Goal: Task Accomplishment & Management: Use online tool/utility

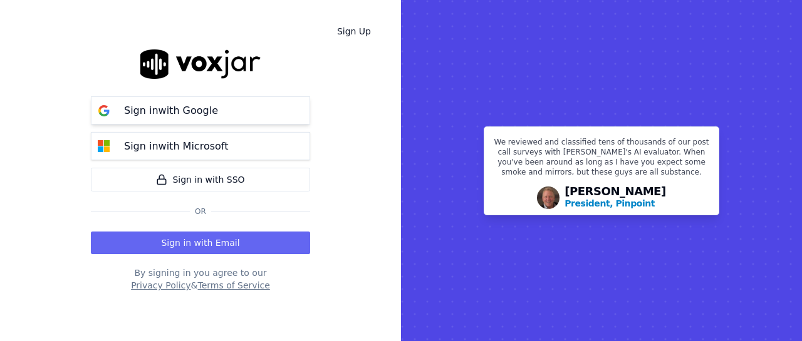
click at [198, 115] on p "Sign in with Google" at bounding box center [171, 110] width 94 height 15
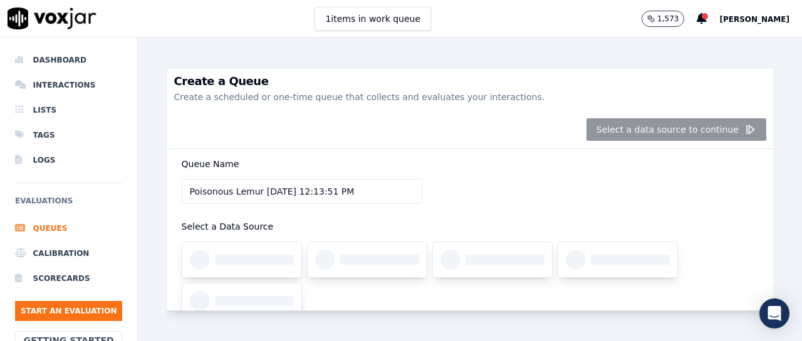
click at [657, 134] on div "Select a data source to continue" at bounding box center [470, 130] width 607 height 38
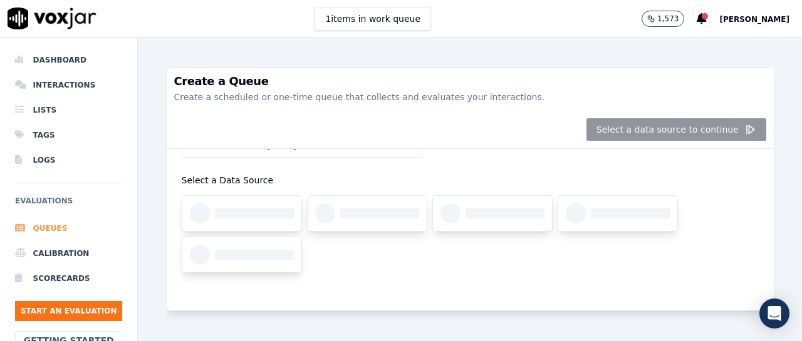
scroll to position [53, 0]
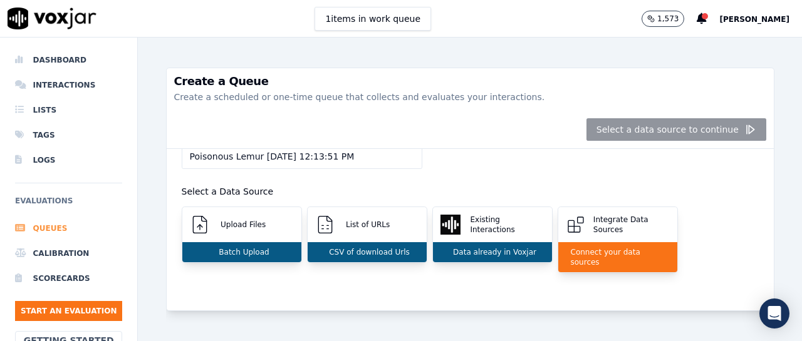
click at [46, 231] on li "Queues" at bounding box center [68, 228] width 107 height 25
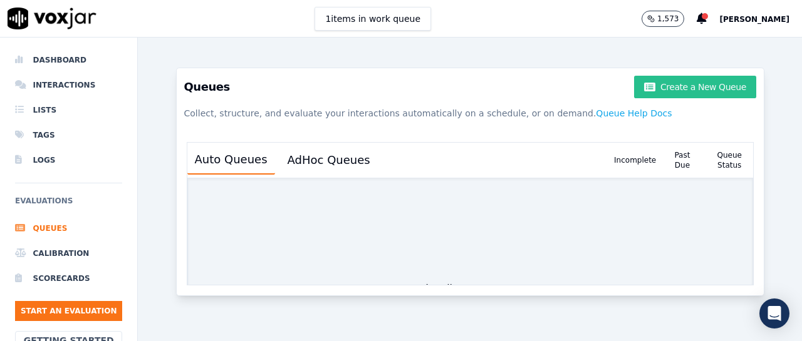
click at [668, 88] on button "Create a New Queue" at bounding box center [695, 87] width 122 height 23
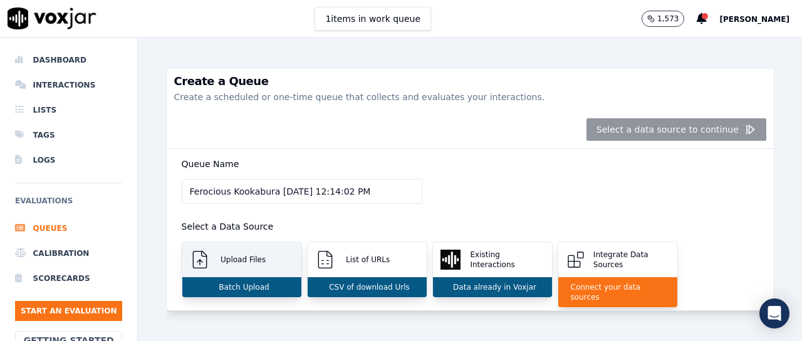
click at [261, 267] on div "Upload Files" at bounding box center [241, 259] width 119 height 35
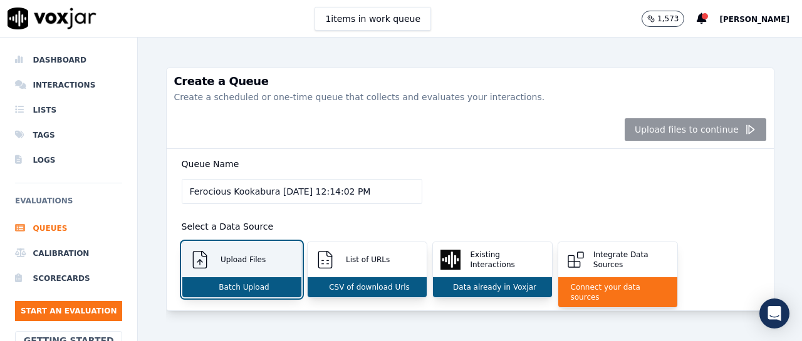
scroll to position [172, 0]
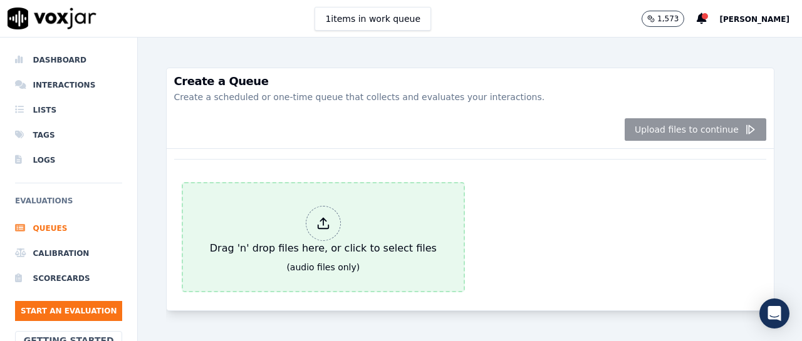
click at [322, 229] on div at bounding box center [323, 223] width 35 height 35
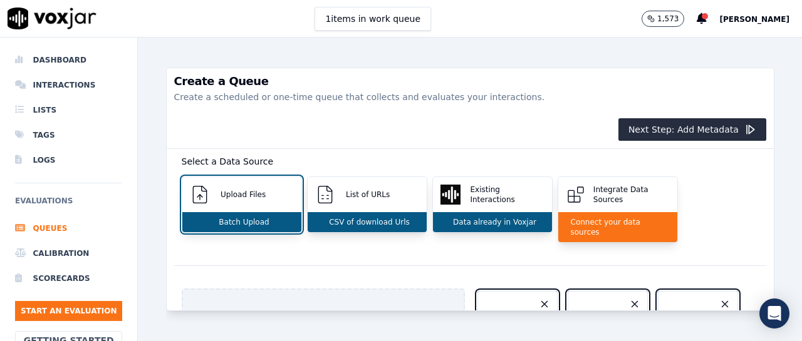
scroll to position [0, 0]
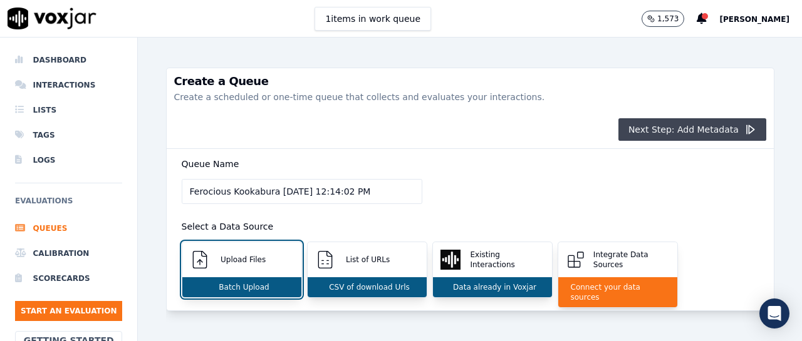
click at [689, 134] on button "Next Step: Add Metadata" at bounding box center [692, 129] width 148 height 23
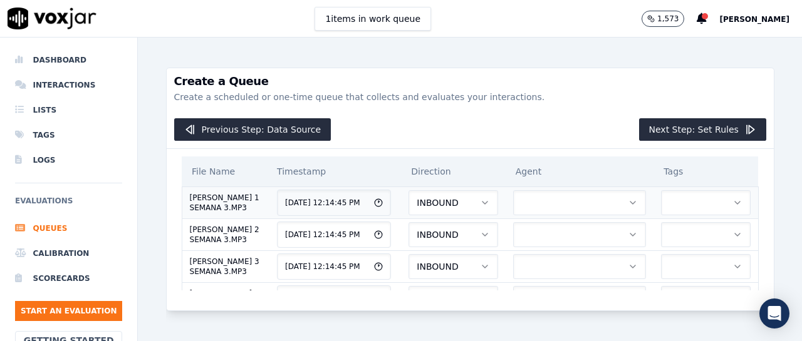
click at [547, 215] on button "button" at bounding box center [579, 202] width 133 height 25
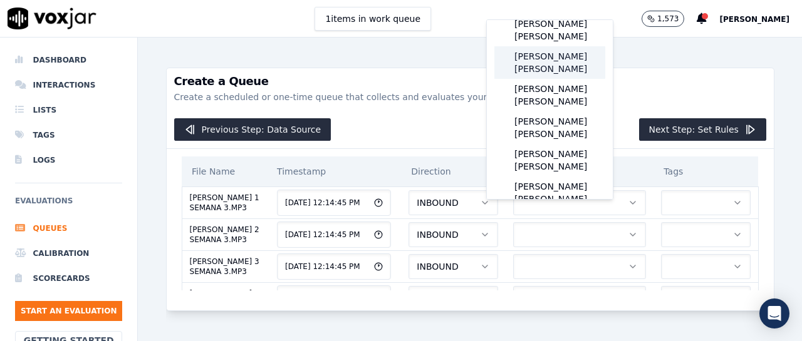
scroll to position [209, 0]
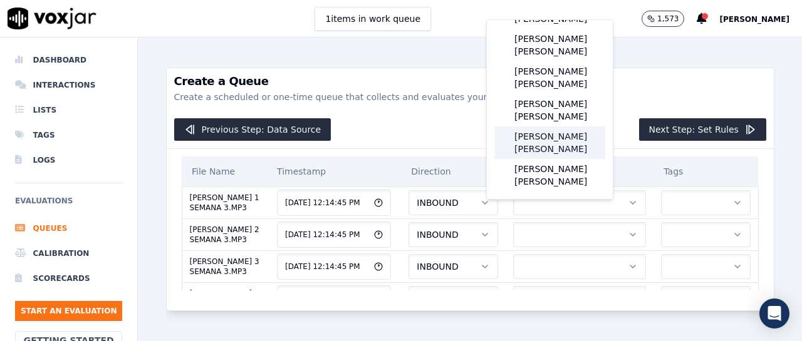
click at [563, 159] on div "[PERSON_NAME] [PERSON_NAME]" at bounding box center [549, 143] width 111 height 33
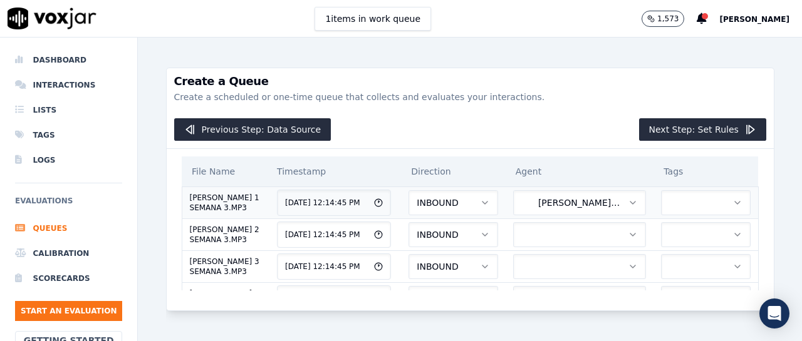
click at [677, 214] on button "button" at bounding box center [706, 202] width 90 height 25
click at [675, 247] on div "ELEMEN" at bounding box center [670, 248] width 69 height 20
click at [49, 133] on li "Tags" at bounding box center [68, 135] width 107 height 25
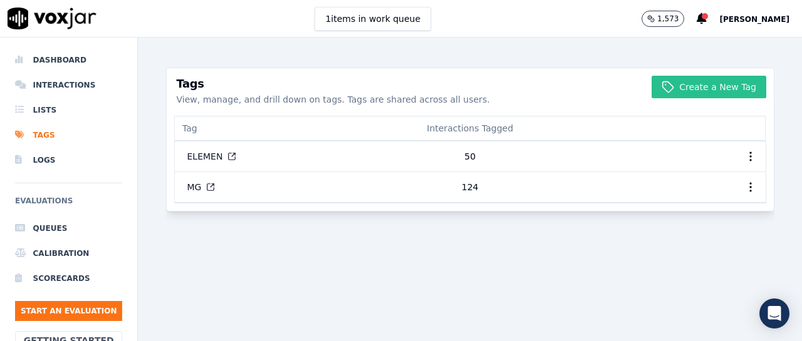
click at [726, 89] on button "Create a New Tag" at bounding box center [708, 87] width 115 height 23
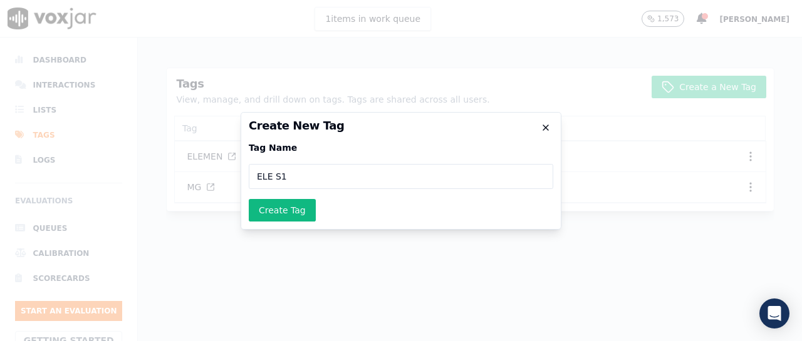
type input "ELE S1"
click at [546, 127] on icon "button" at bounding box center [545, 127] width 5 height 5
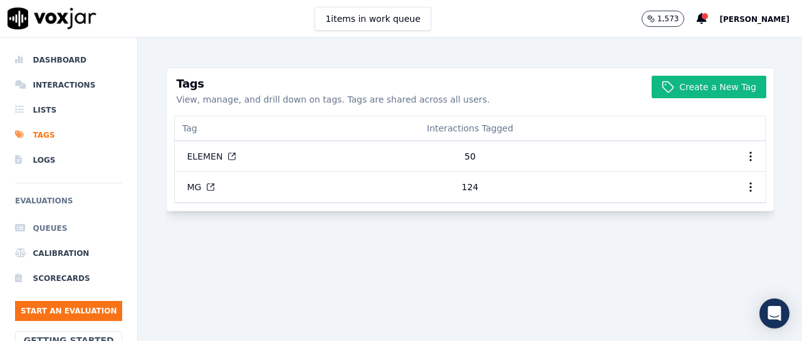
click at [46, 233] on li "Queues" at bounding box center [68, 228] width 107 height 25
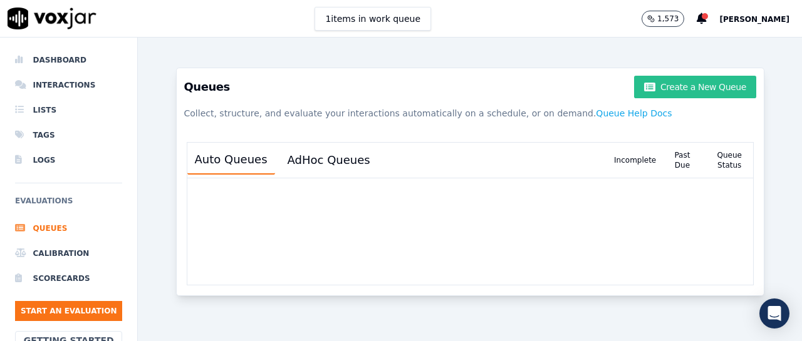
click at [666, 86] on button "Create a New Queue" at bounding box center [695, 87] width 122 height 23
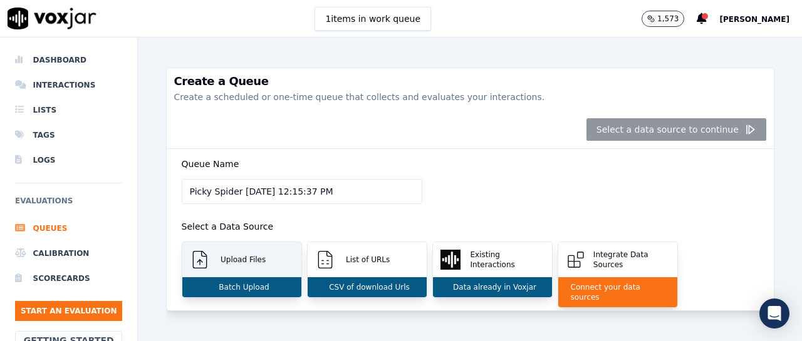
click at [262, 258] on div "Upload Files" at bounding box center [241, 259] width 119 height 35
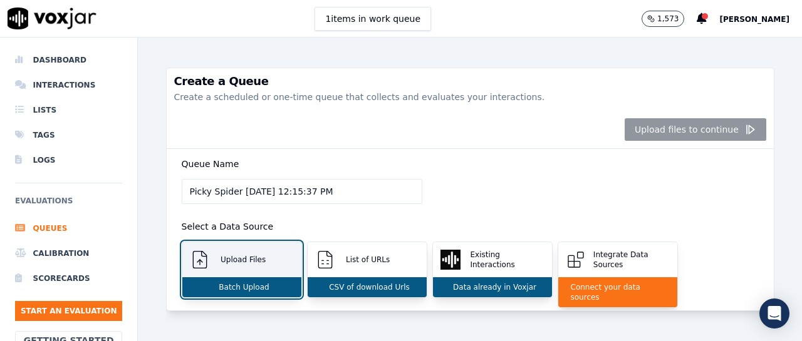
scroll to position [172, 0]
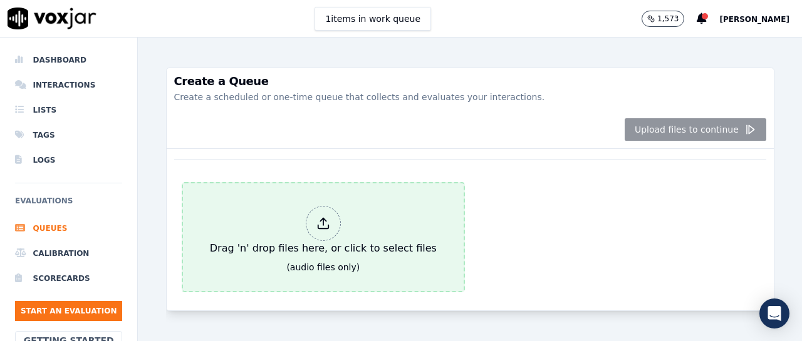
click at [326, 219] on div at bounding box center [323, 223] width 35 height 35
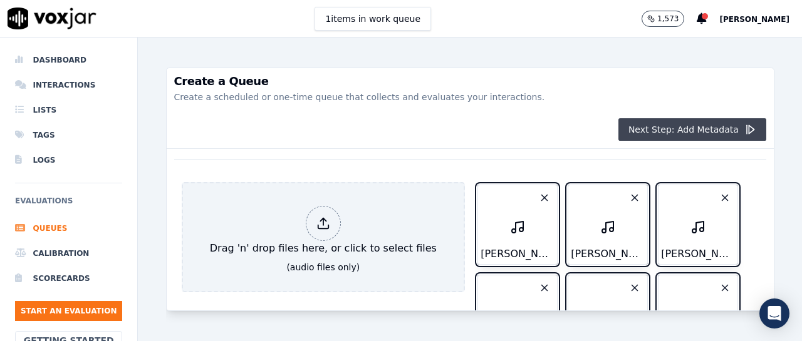
click at [674, 124] on button "Next Step: Add Metadata" at bounding box center [692, 129] width 148 height 23
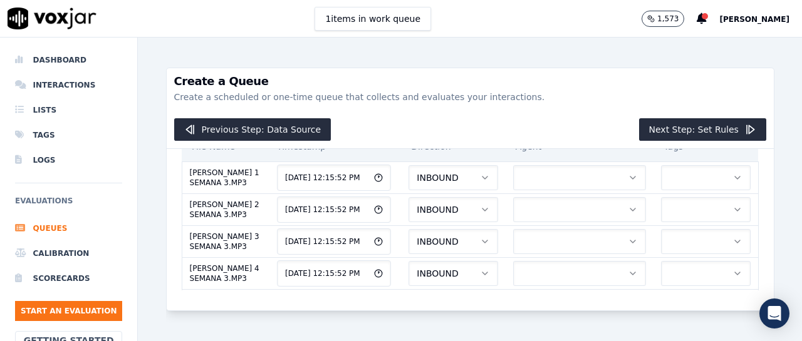
scroll to position [0, 0]
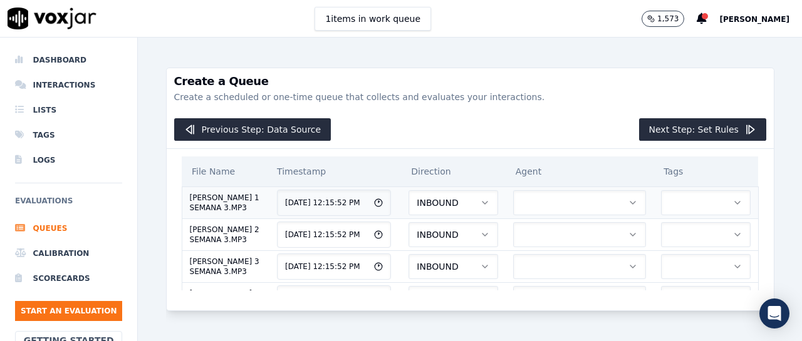
click at [555, 215] on button "button" at bounding box center [579, 202] width 133 height 25
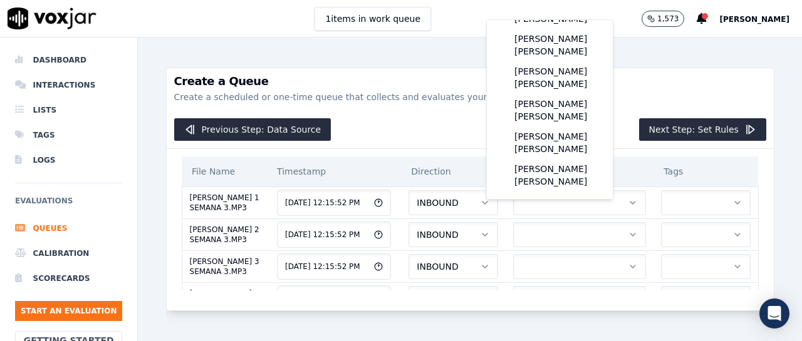
scroll to position [266, 0]
click at [565, 127] on div "[PERSON_NAME] [PERSON_NAME]" at bounding box center [549, 143] width 111 height 33
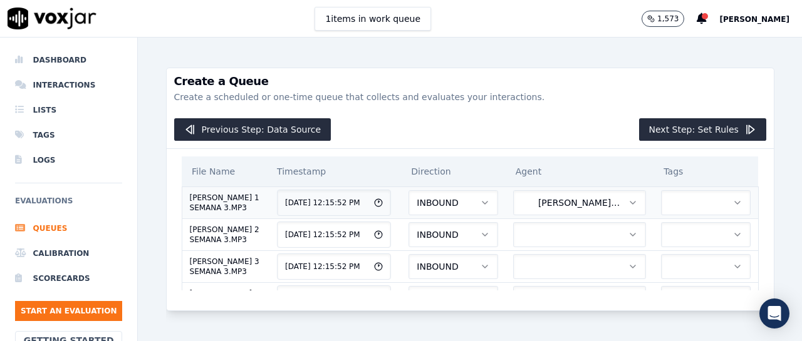
click at [661, 210] on button "button" at bounding box center [706, 202] width 90 height 25
click at [678, 248] on div "ELEMEN" at bounding box center [670, 248] width 69 height 20
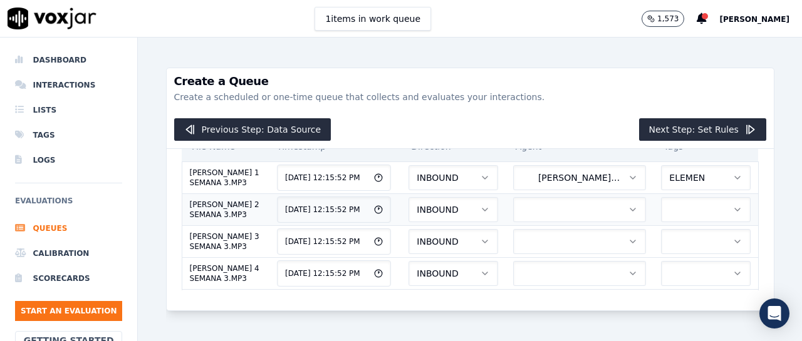
click at [557, 222] on button "button" at bounding box center [579, 209] width 133 height 25
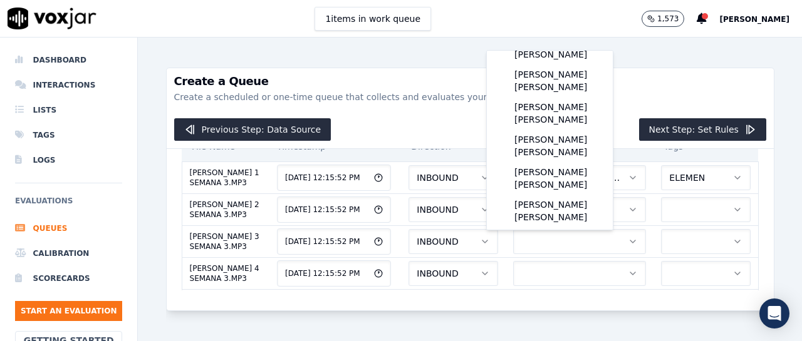
scroll to position [209, 0]
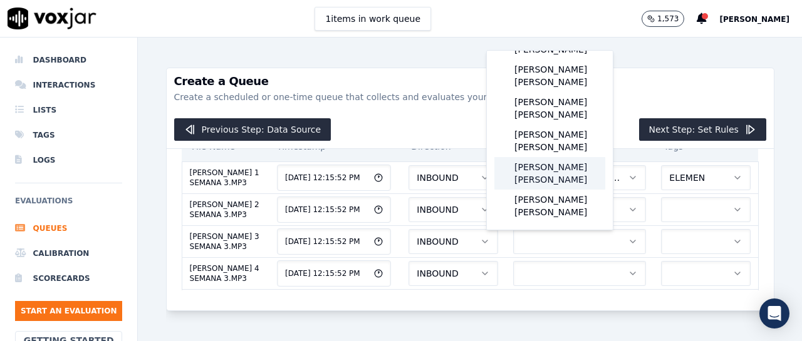
click at [547, 190] on div "[PERSON_NAME] [PERSON_NAME]" at bounding box center [549, 173] width 111 height 33
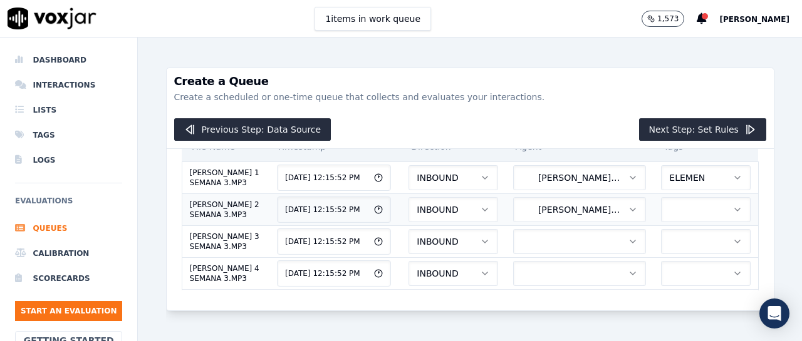
click at [661, 222] on button "button" at bounding box center [706, 209] width 90 height 25
click at [675, 279] on div "ELEMEN" at bounding box center [670, 279] width 69 height 20
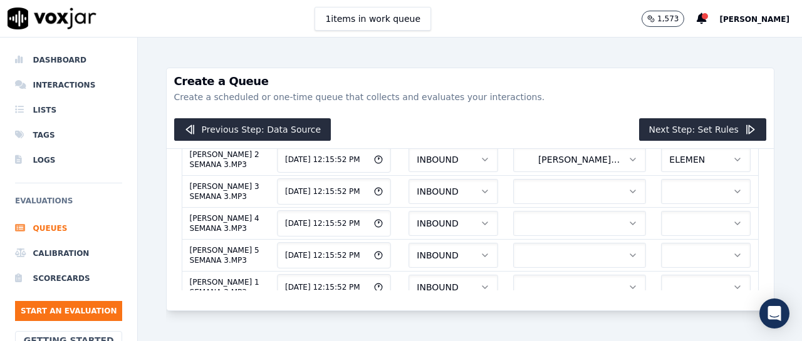
scroll to position [100, 0]
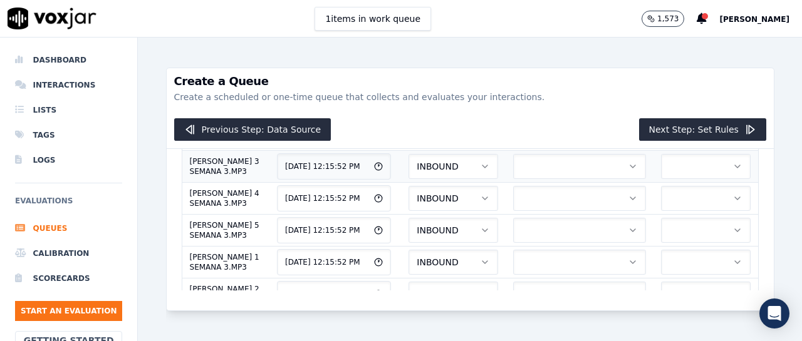
click at [567, 179] on button "button" at bounding box center [579, 166] width 133 height 25
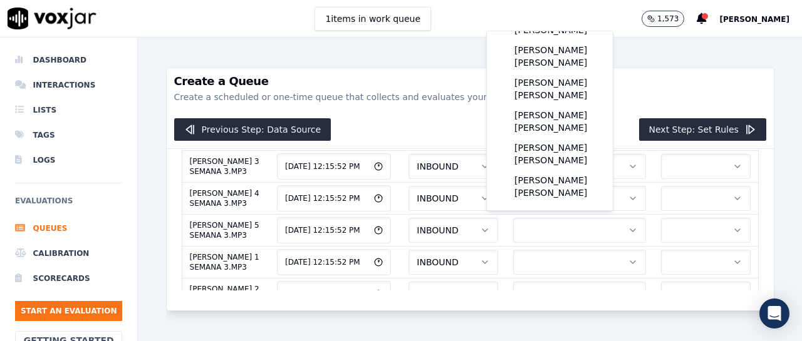
scroll to position [253, 0]
click at [550, 143] on div "[PERSON_NAME] [PERSON_NAME]" at bounding box center [549, 154] width 111 height 33
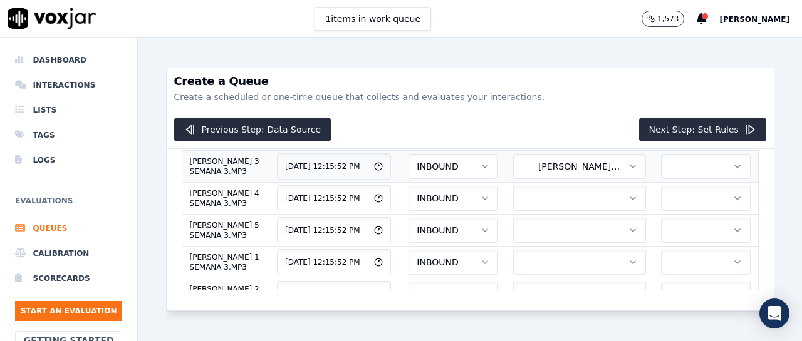
click at [678, 179] on button "button" at bounding box center [706, 166] width 90 height 25
click at [675, 259] on div "ELEMEN" at bounding box center [670, 259] width 69 height 20
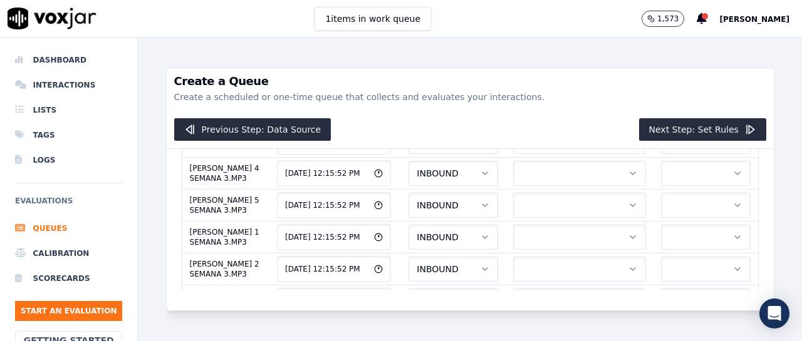
scroll to position [150, 0]
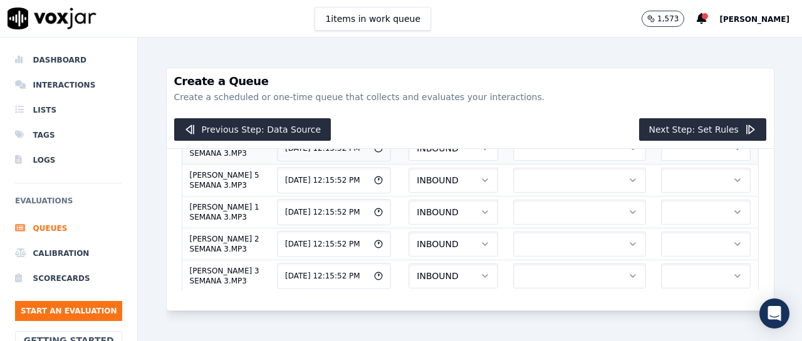
click at [559, 161] on button "button" at bounding box center [579, 148] width 133 height 25
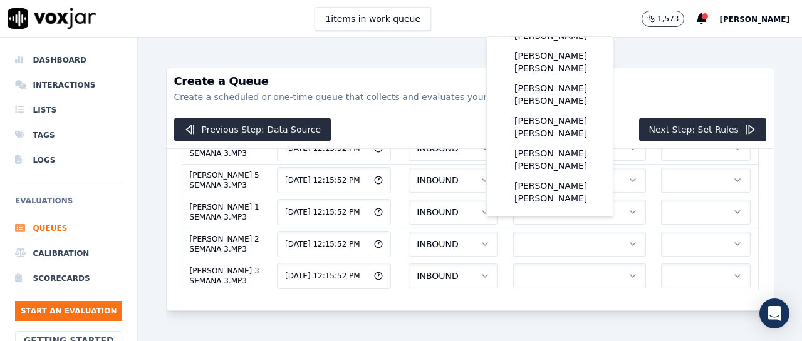
scroll to position [224, 0]
click at [560, 176] on div "[PERSON_NAME] [PERSON_NAME]" at bounding box center [549, 159] width 111 height 33
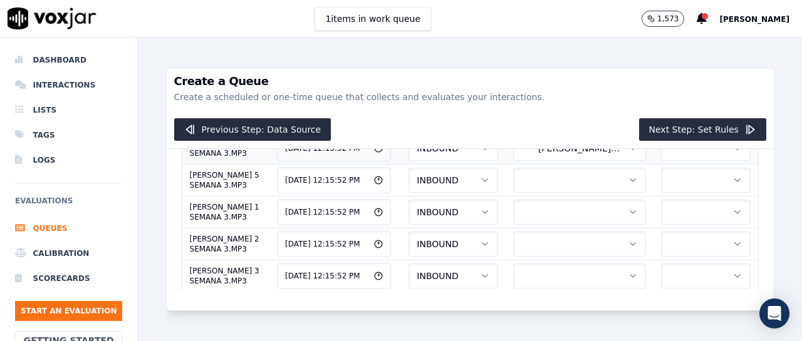
click at [666, 161] on button "button" at bounding box center [706, 148] width 90 height 25
click at [678, 262] on div "ELEMEN" at bounding box center [670, 265] width 69 height 20
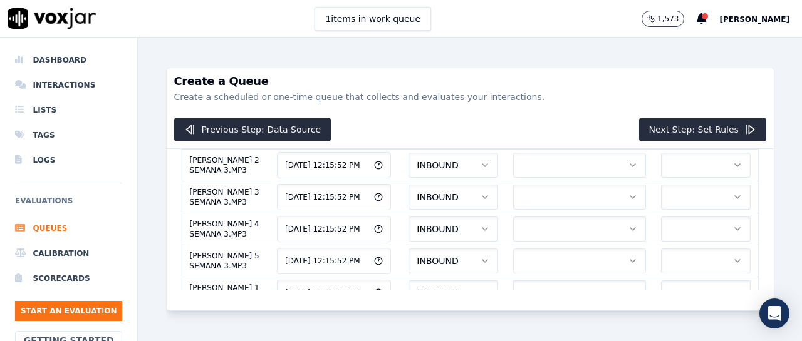
scroll to position [254, 0]
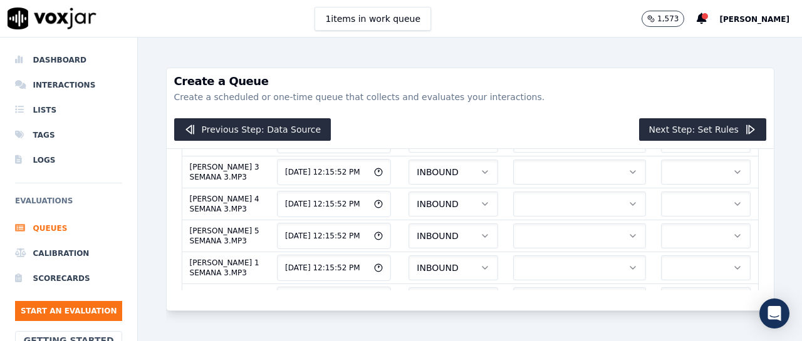
click at [572, 89] on button "button" at bounding box center [579, 76] width 133 height 25
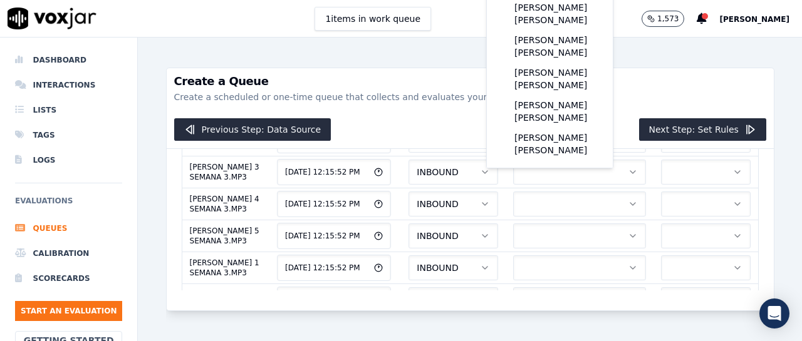
scroll to position [238, 0]
click at [539, 117] on div "[PERSON_NAME] [PERSON_NAME]" at bounding box center [549, 111] width 111 height 33
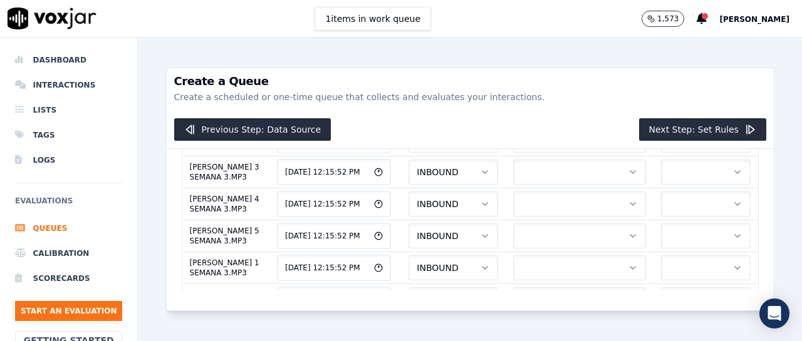
click at [661, 89] on button "button" at bounding box center [706, 76] width 90 height 25
click at [679, 212] on div "ELEMEN" at bounding box center [670, 217] width 69 height 20
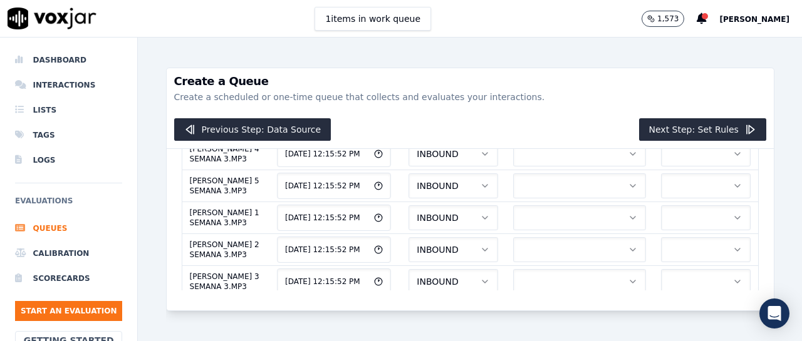
scroll to position [279, 0]
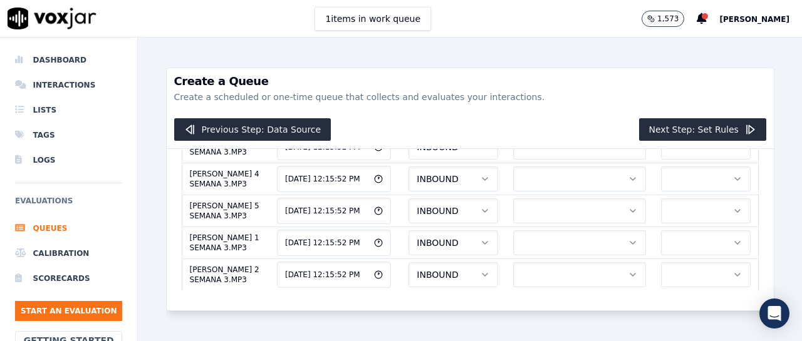
click at [545, 96] on button "button" at bounding box center [579, 83] width 133 height 25
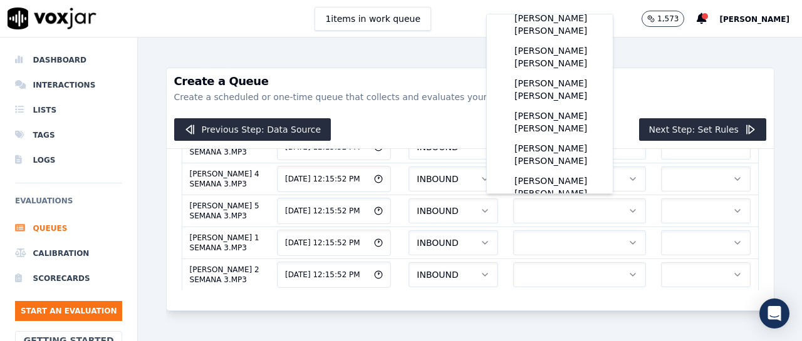
scroll to position [209, 0]
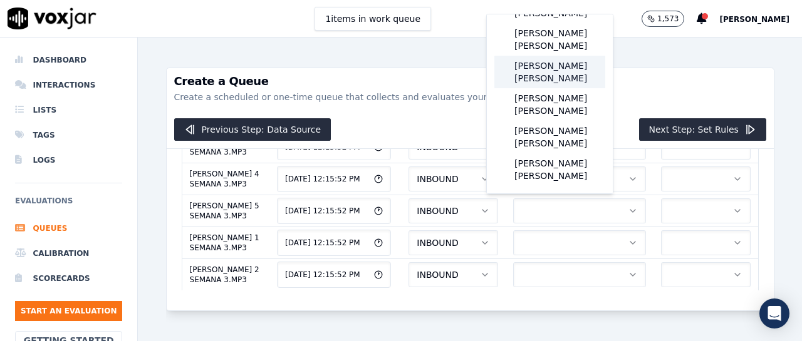
click at [568, 88] on div "[PERSON_NAME] [PERSON_NAME]" at bounding box center [549, 72] width 111 height 33
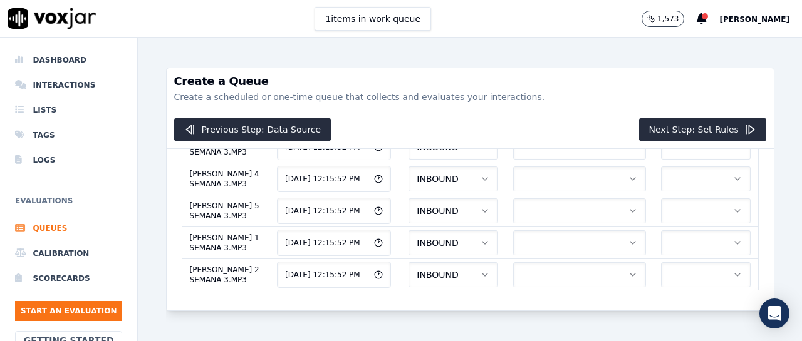
click at [672, 99] on td at bounding box center [705, 83] width 105 height 32
click at [668, 96] on button "button" at bounding box center [706, 83] width 90 height 25
click at [683, 240] on div "ELEMEN" at bounding box center [670, 242] width 69 height 20
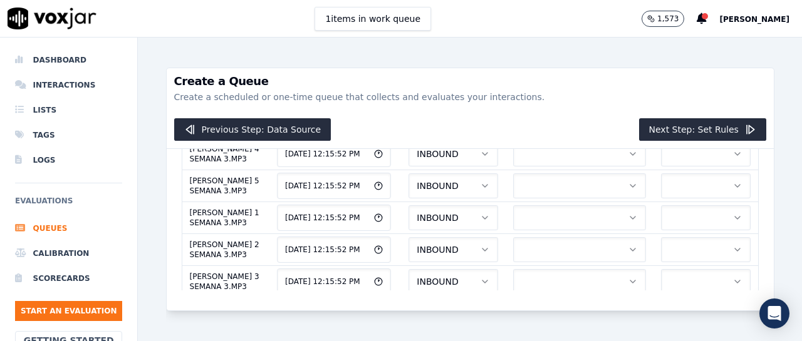
click at [550, 103] on button "button" at bounding box center [579, 90] width 133 height 25
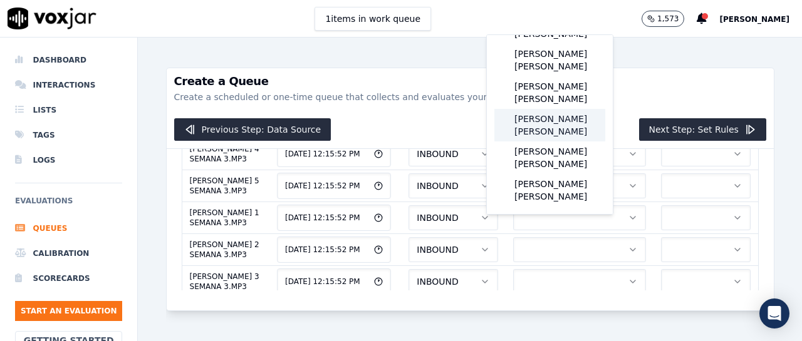
scroll to position [261, 0]
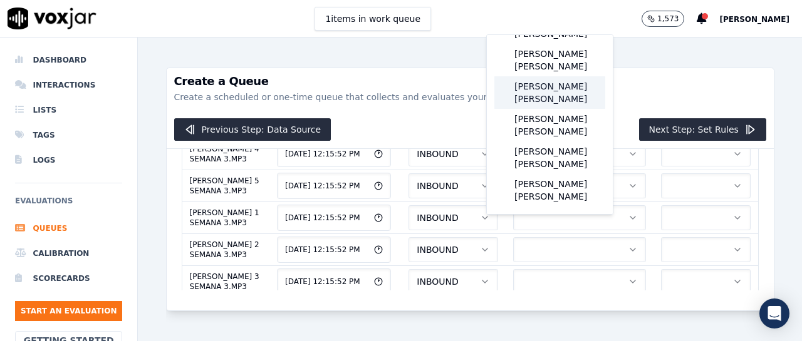
click at [555, 76] on div "[PERSON_NAME] [PERSON_NAME]" at bounding box center [549, 92] width 111 height 33
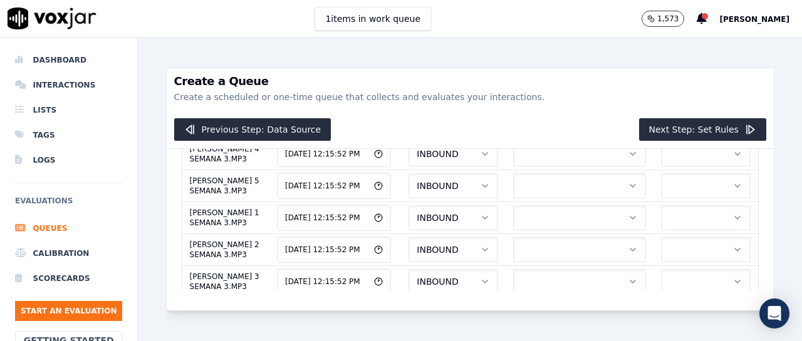
click at [661, 103] on button "button" at bounding box center [706, 90] width 90 height 25
click at [671, 256] on div "ELEMEN" at bounding box center [670, 263] width 69 height 20
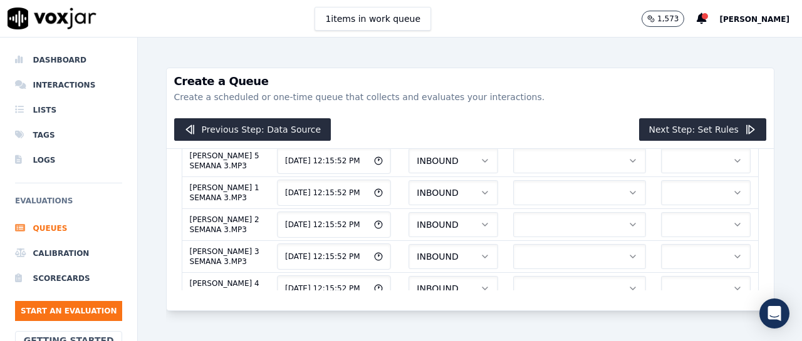
scroll to position [355, 0]
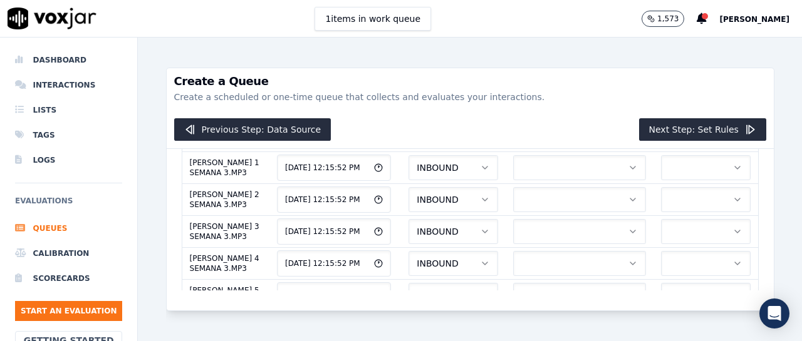
click at [519, 85] on button "button" at bounding box center [579, 72] width 133 height 25
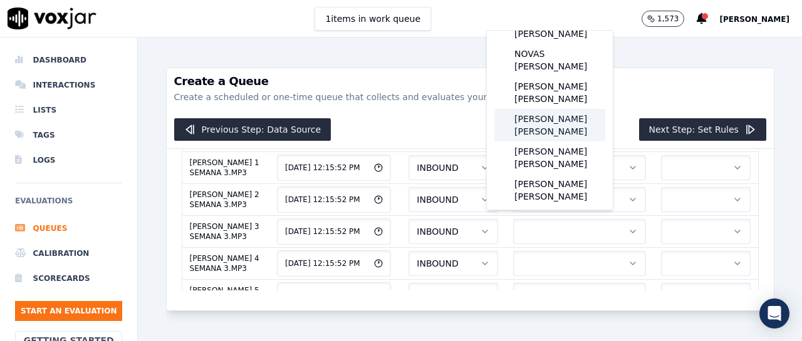
scroll to position [157, 0]
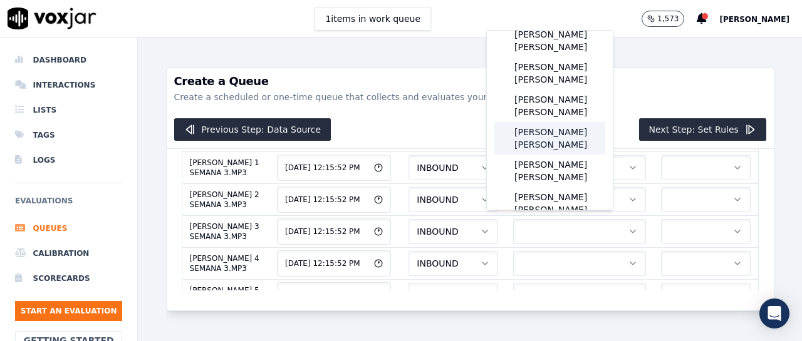
click at [549, 153] on div "[PERSON_NAME] [PERSON_NAME]" at bounding box center [549, 138] width 111 height 33
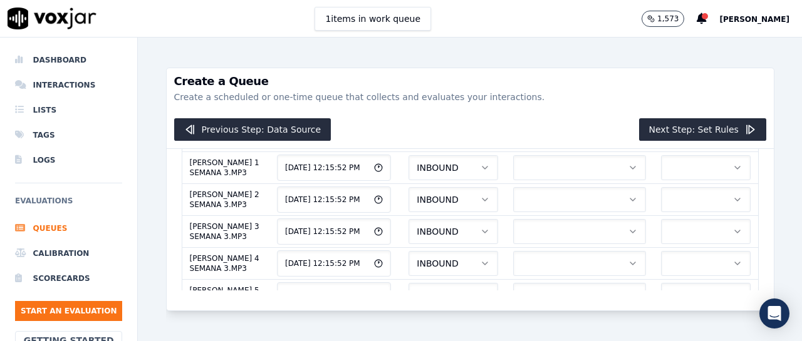
click at [666, 85] on button "button" at bounding box center [706, 72] width 90 height 25
click at [684, 258] on div "ELEMEN" at bounding box center [670, 259] width 69 height 20
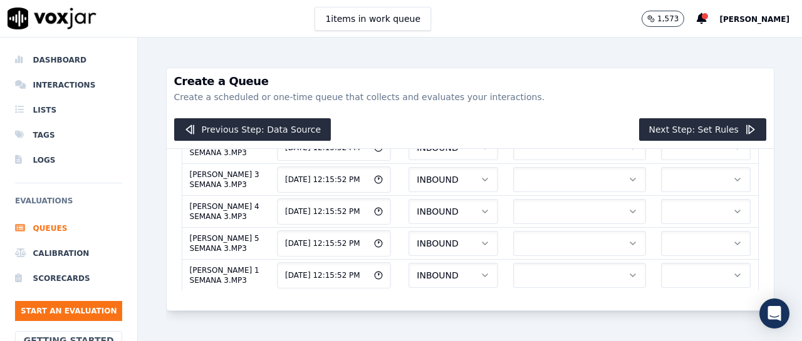
click at [565, 65] on button "button" at bounding box center [579, 51] width 133 height 25
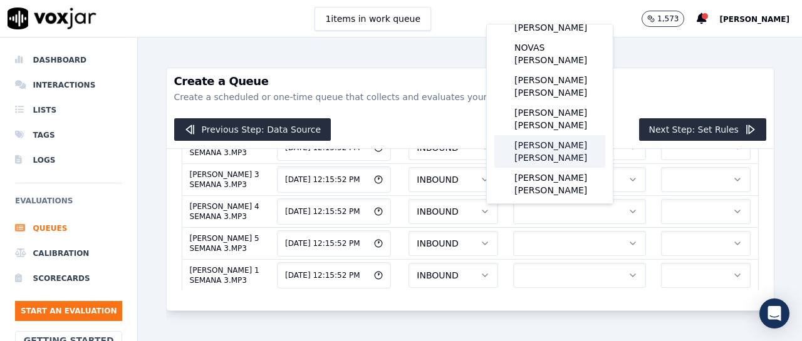
scroll to position [157, 0]
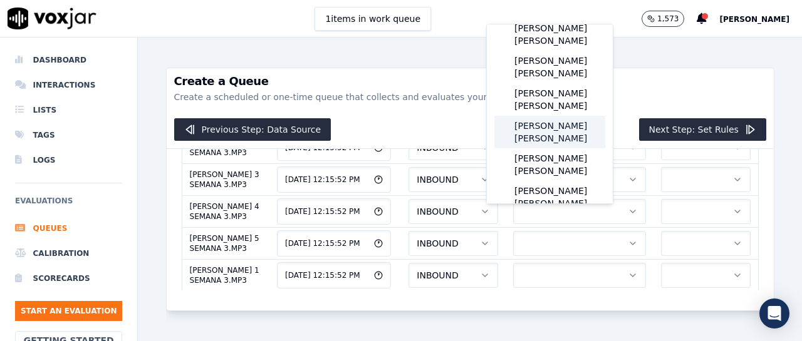
click at [549, 148] on div "[PERSON_NAME] [PERSON_NAME]" at bounding box center [549, 132] width 111 height 33
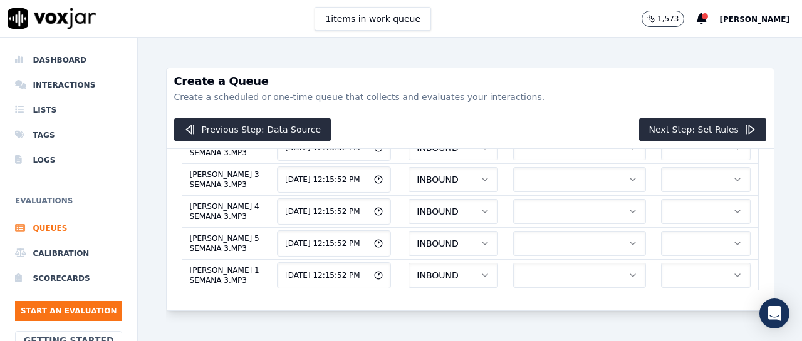
click at [661, 65] on button "button" at bounding box center [706, 51] width 90 height 25
click at [669, 252] on div "ELEMEN" at bounding box center [670, 252] width 69 height 20
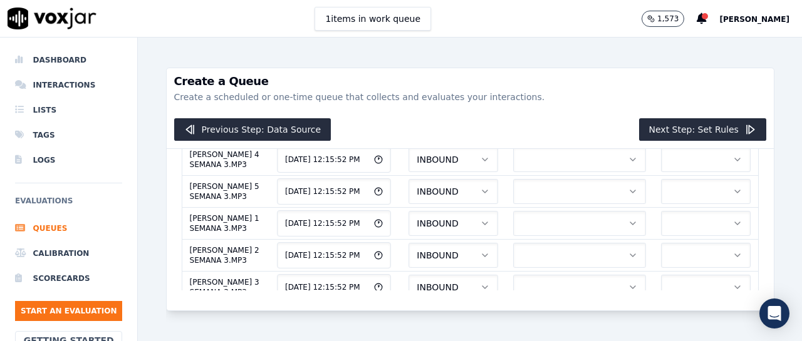
click at [544, 48] on td at bounding box center [580, 32] width 148 height 32
click at [544, 44] on button "button" at bounding box center [579, 31] width 133 height 25
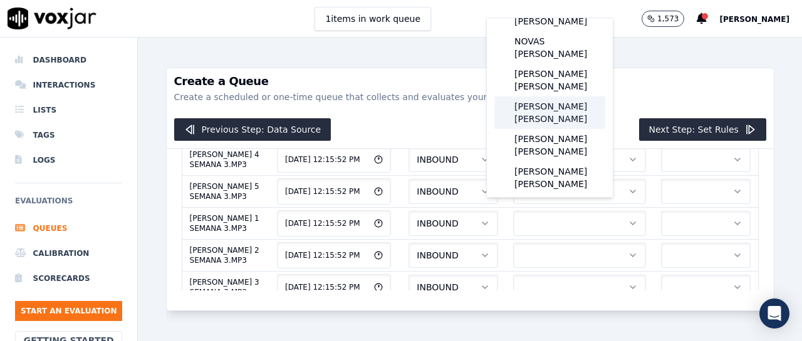
scroll to position [157, 0]
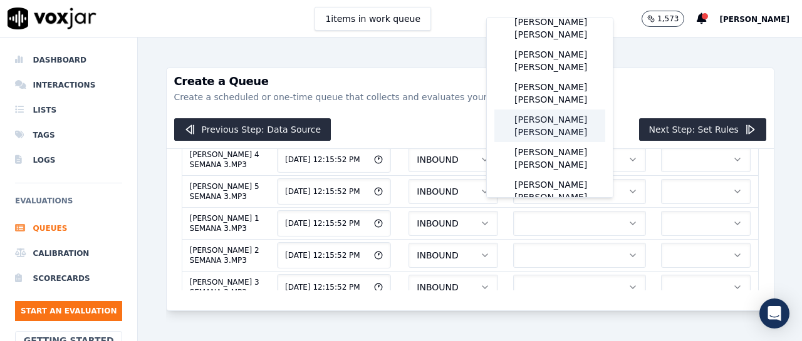
click at [543, 142] on div "[PERSON_NAME] [PERSON_NAME]" at bounding box center [549, 126] width 111 height 33
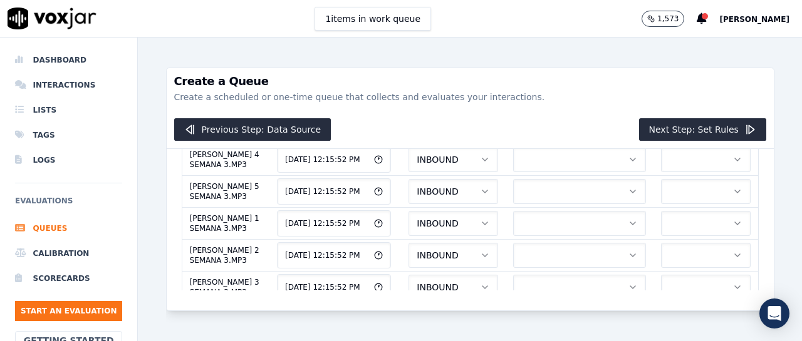
click at [661, 44] on button "button" at bounding box center [706, 31] width 90 height 25
click at [670, 241] on div "ELEMEN" at bounding box center [670, 246] width 69 height 20
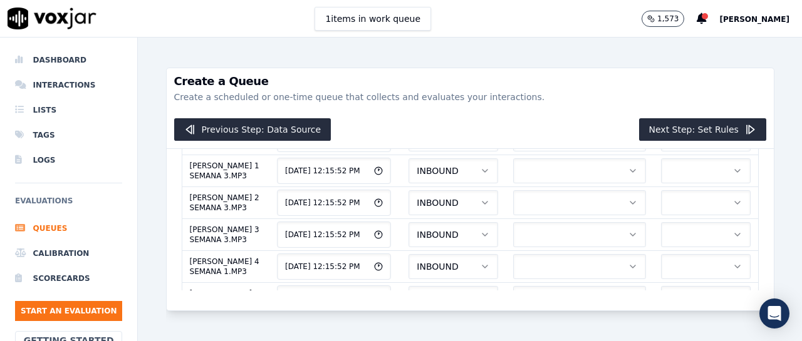
click at [547, 24] on button "button" at bounding box center [579, 11] width 133 height 25
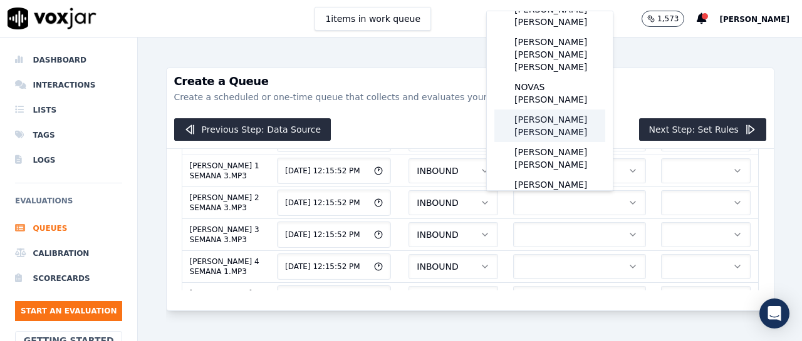
scroll to position [105, 0]
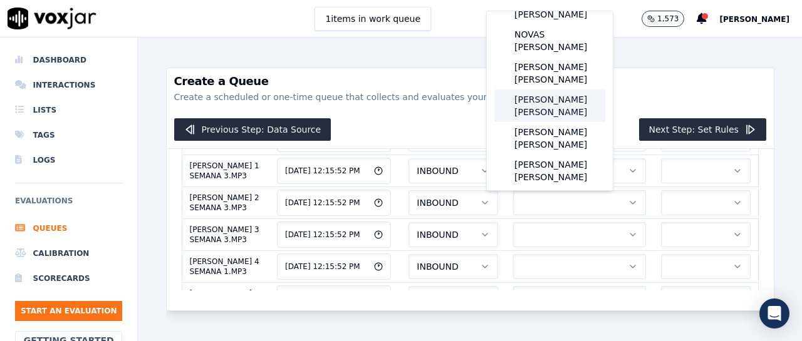
click at [559, 117] on div "[PERSON_NAME] [PERSON_NAME]" at bounding box center [549, 106] width 111 height 33
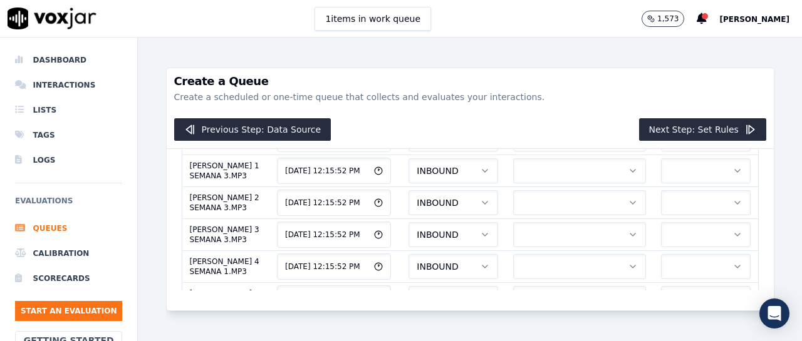
click at [661, 24] on button "button" at bounding box center [706, 11] width 90 height 25
click at [680, 231] on div "ELEMEN" at bounding box center [670, 239] width 69 height 20
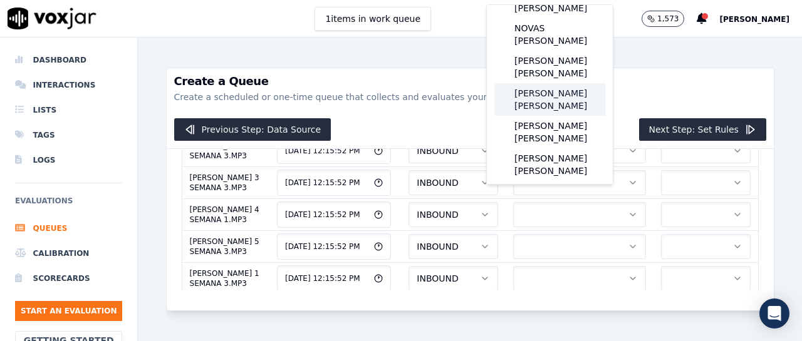
scroll to position [157, 0]
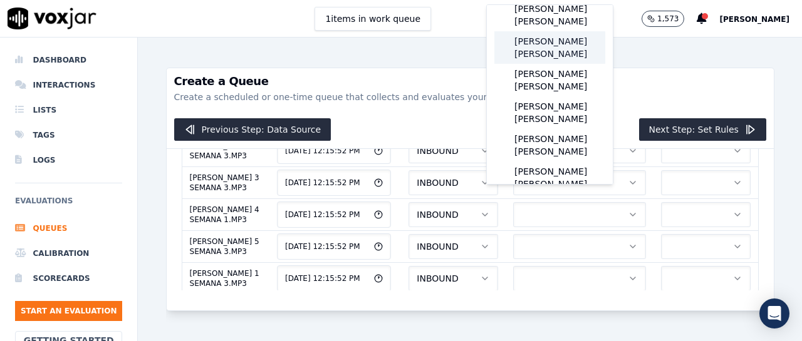
click at [547, 61] on div "[PERSON_NAME] [PERSON_NAME]" at bounding box center [549, 47] width 111 height 33
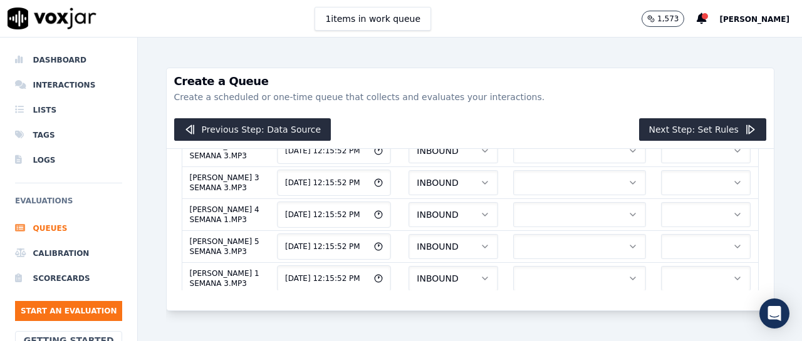
click at [692, 236] on div "ELEMEN" at bounding box center [670, 233] width 69 height 20
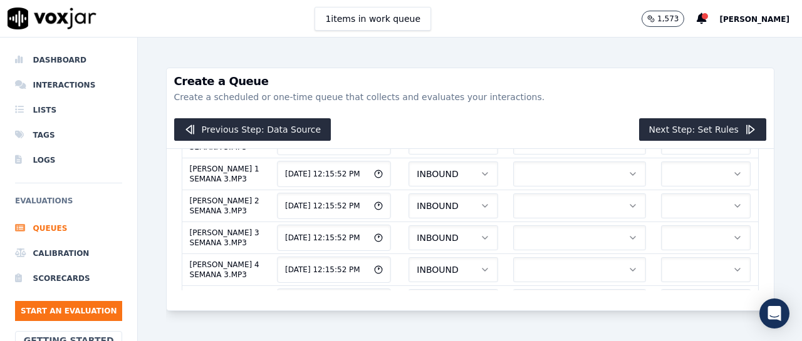
scroll to position [615, 0]
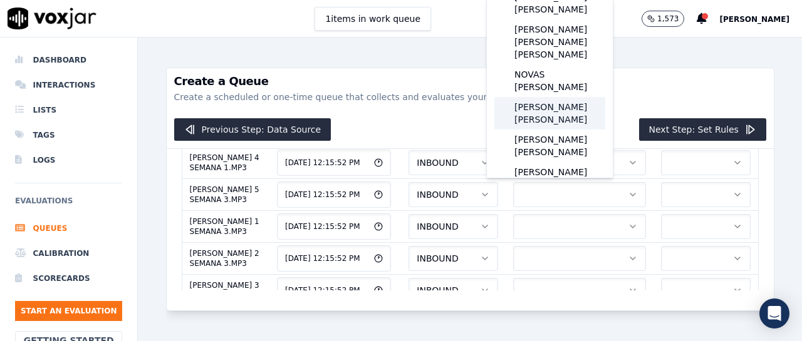
scroll to position [105, 0]
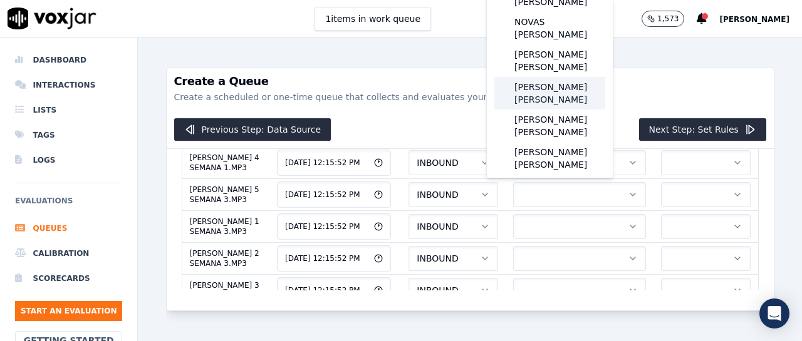
click at [549, 101] on div "[PERSON_NAME] [PERSON_NAME]" at bounding box center [549, 93] width 111 height 33
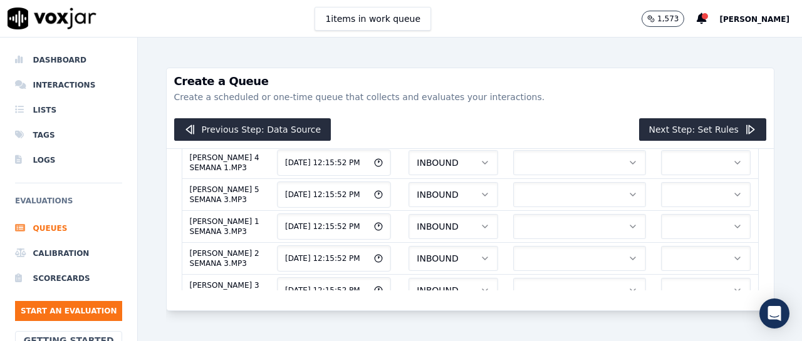
click at [680, 226] on div "ELEMEN" at bounding box center [670, 227] width 69 height 20
click at [541, 16] on button "button" at bounding box center [579, 3] width 133 height 25
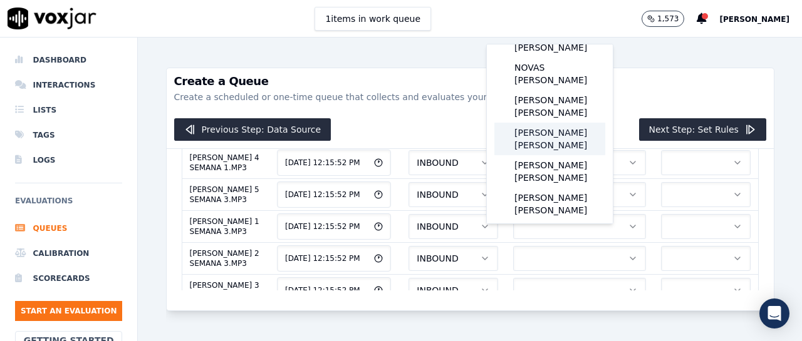
click at [550, 131] on div "[PERSON_NAME] [PERSON_NAME]" at bounding box center [549, 139] width 111 height 33
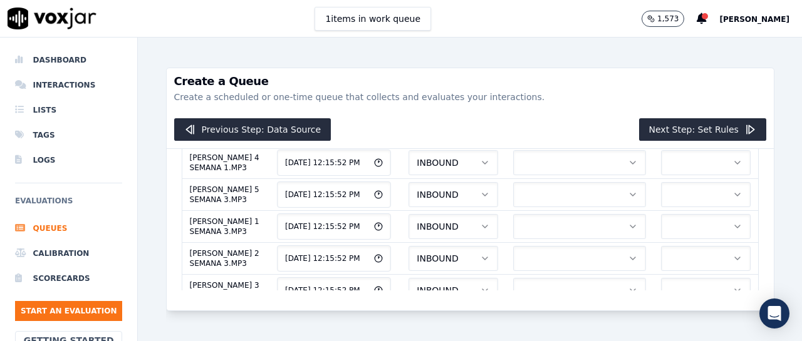
click at [675, 16] on button "button" at bounding box center [706, 3] width 90 height 25
click at [678, 272] on div "ELEMEN" at bounding box center [670, 272] width 69 height 20
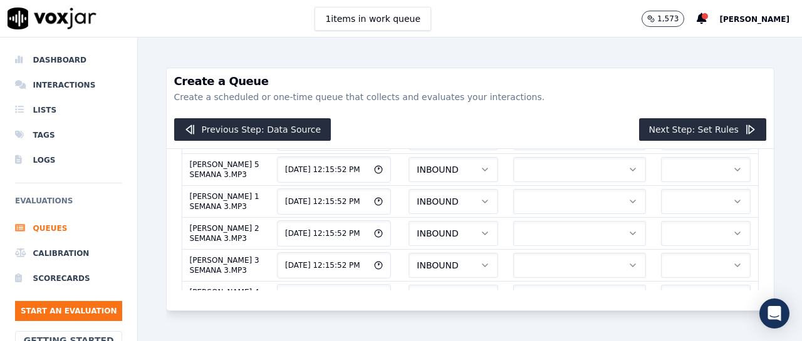
scroll to position [665, 0]
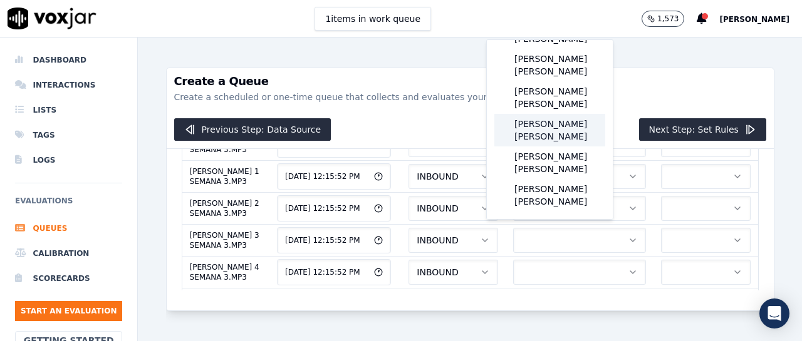
scroll to position [162, 0]
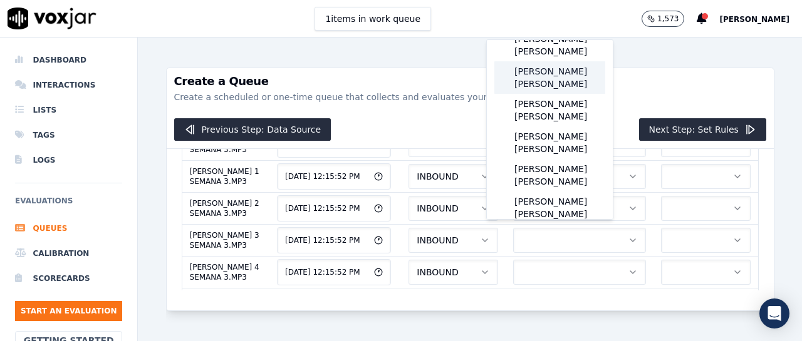
click at [548, 89] on div "[PERSON_NAME] [PERSON_NAME]" at bounding box center [549, 77] width 111 height 33
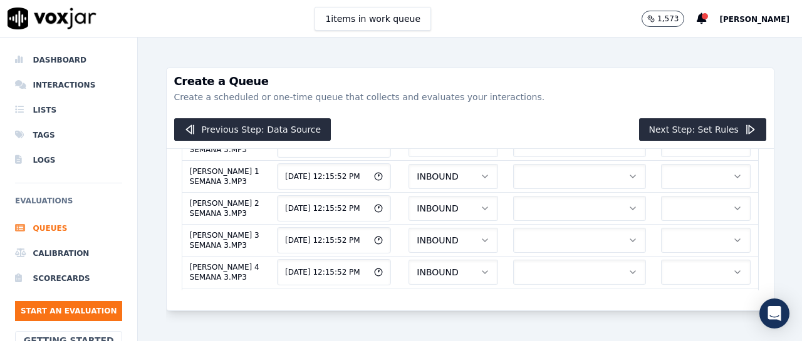
click at [683, 263] on div "ELEMEN" at bounding box center [670, 268] width 69 height 20
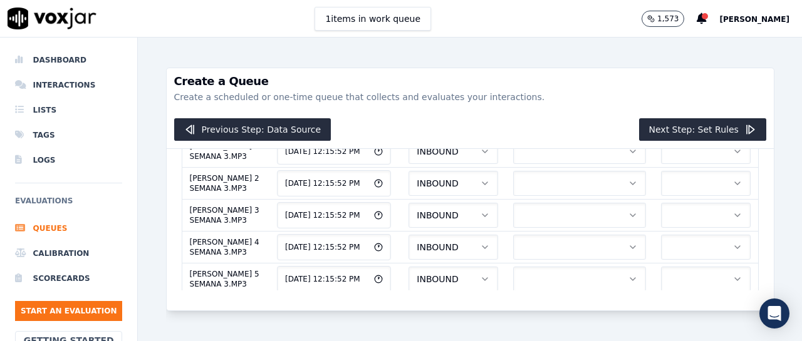
scroll to position [715, 0]
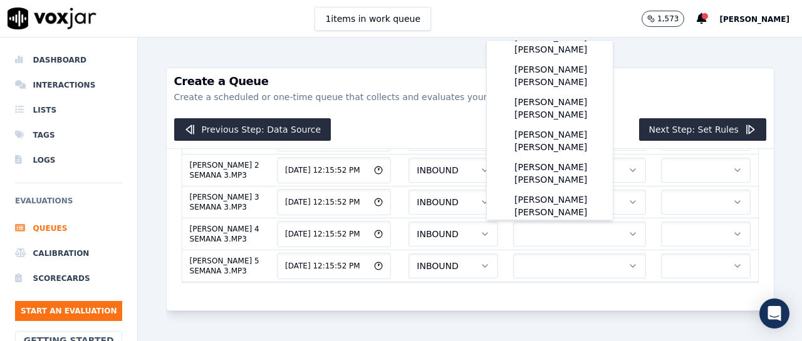
scroll to position [194, 0]
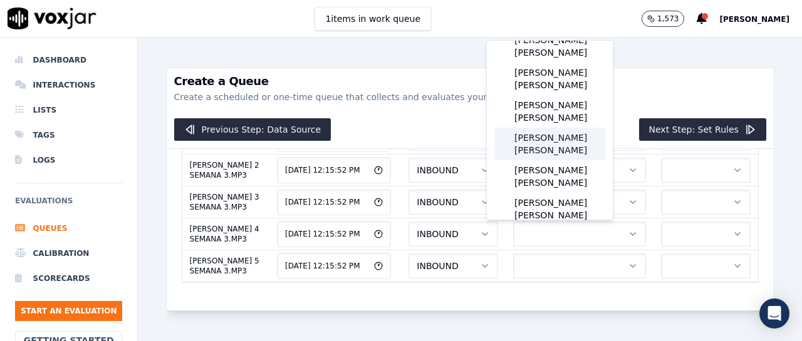
click at [557, 160] on div "[PERSON_NAME] [PERSON_NAME]" at bounding box center [549, 144] width 111 height 33
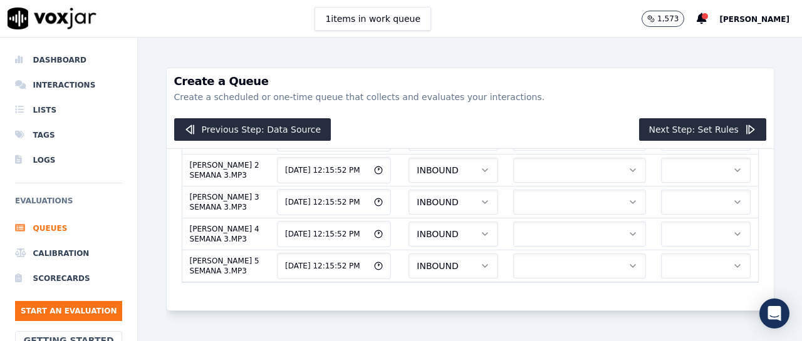
click at [678, 272] on div "ELEMEN" at bounding box center [670, 269] width 69 height 20
click at [529, 23] on button "button" at bounding box center [579, 10] width 133 height 25
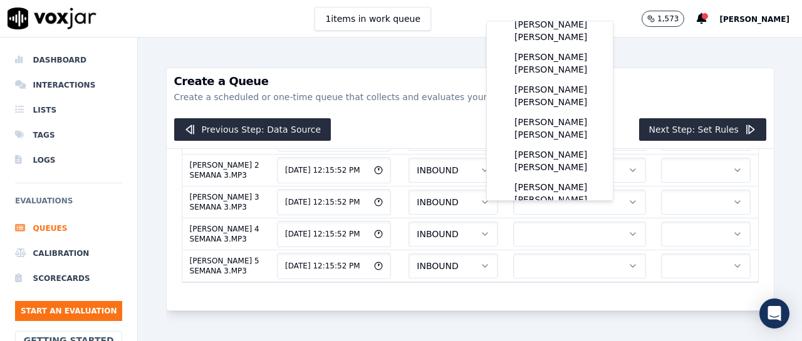
scroll to position [205, 0]
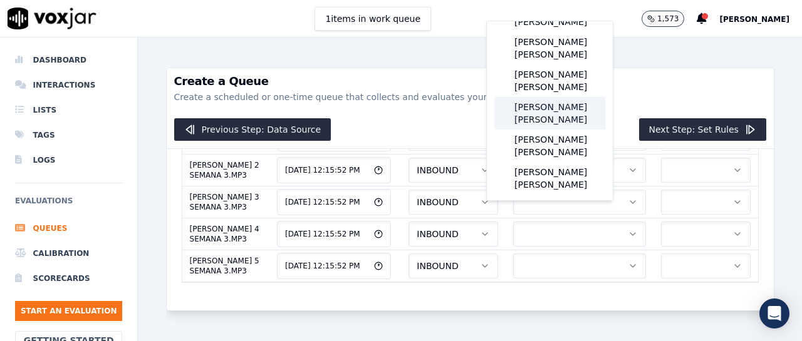
click at [563, 130] on div "[PERSON_NAME] [PERSON_NAME]" at bounding box center [549, 113] width 111 height 33
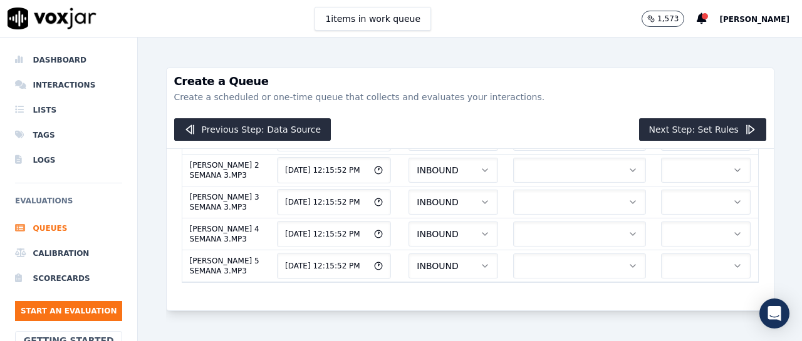
click at [661, 23] on button "button" at bounding box center [706, 10] width 90 height 25
click at [669, 245] on div "ELEMEN" at bounding box center [670, 249] width 69 height 20
click at [542, 55] on button "button" at bounding box center [579, 42] width 133 height 25
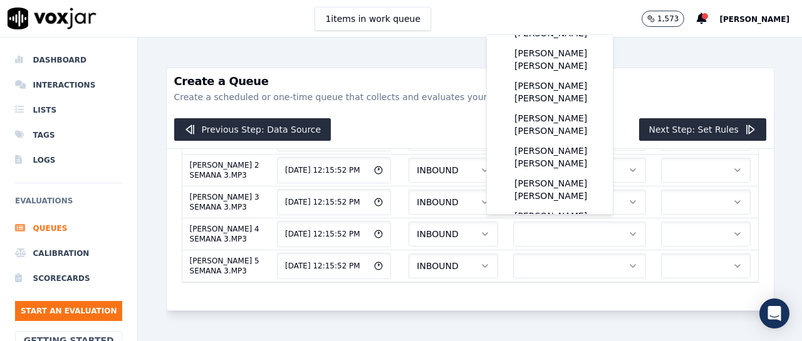
scroll to position [195, 0]
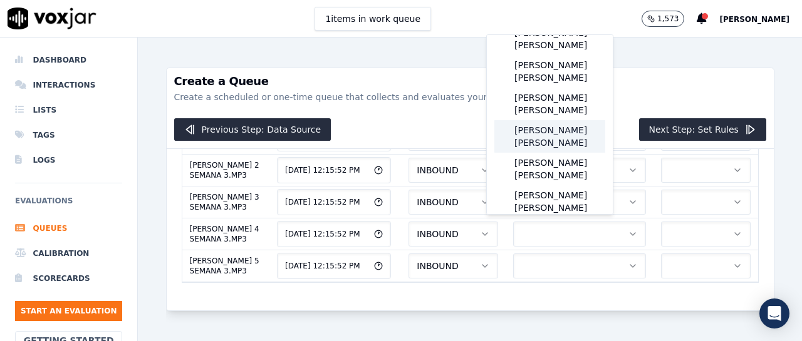
click at [572, 153] on div "[PERSON_NAME] [PERSON_NAME]" at bounding box center [549, 136] width 111 height 33
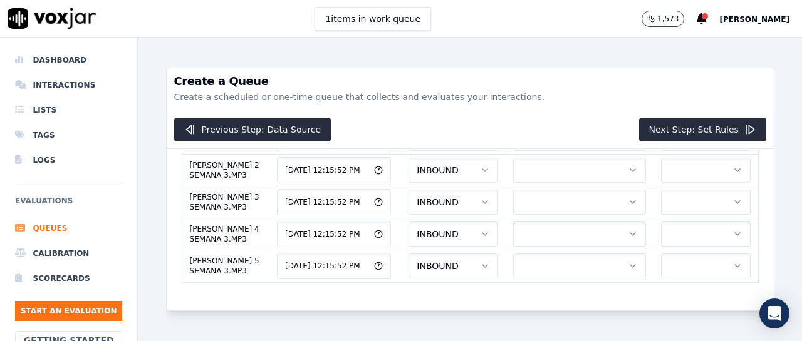
click at [661, 55] on button "button" at bounding box center [706, 42] width 90 height 25
click at [670, 257] on div "ELEMEN" at bounding box center [670, 263] width 69 height 20
click at [567, 87] on button "button" at bounding box center [579, 74] width 133 height 25
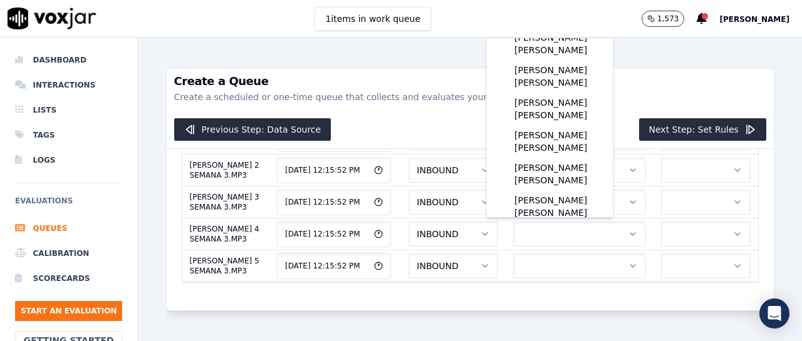
scroll to position [203, 0]
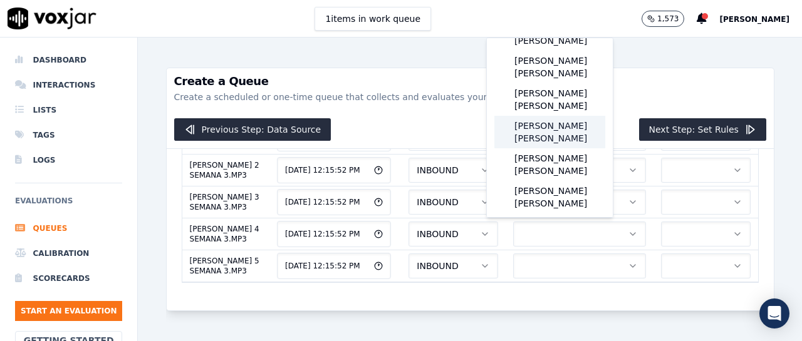
click at [556, 148] on div "[PERSON_NAME] [PERSON_NAME]" at bounding box center [549, 132] width 111 height 33
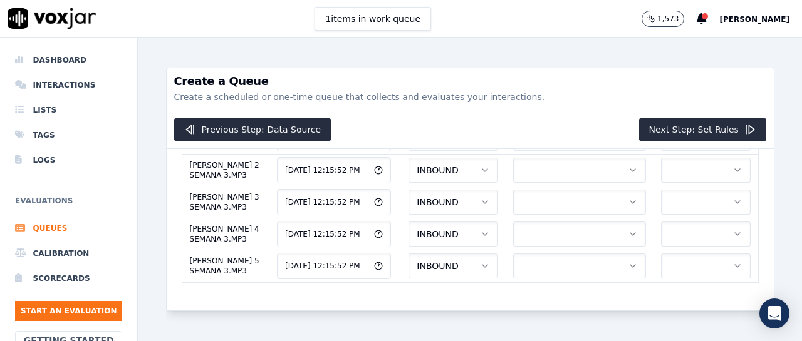
click at [668, 87] on button "button" at bounding box center [706, 74] width 90 height 25
click at [675, 261] on div "ELEMEN" at bounding box center [670, 266] width 69 height 20
click at [542, 119] on button "button" at bounding box center [579, 106] width 133 height 25
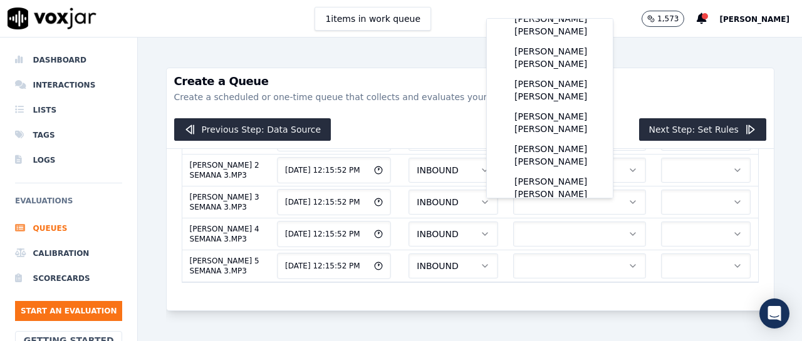
scroll to position [175, 0]
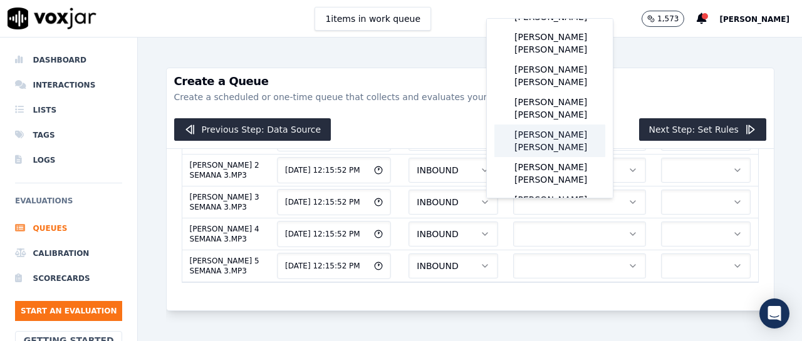
click at [549, 157] on div "[PERSON_NAME] [PERSON_NAME]" at bounding box center [549, 141] width 111 height 33
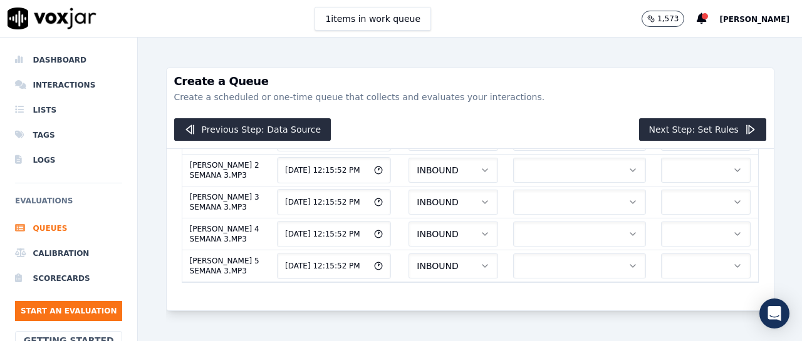
click at [661, 119] on button "button" at bounding box center [706, 106] width 90 height 25
click at [670, 247] on div "ELEMEN" at bounding box center [670, 247] width 69 height 20
click at [581, 151] on button "button" at bounding box center [579, 138] width 133 height 25
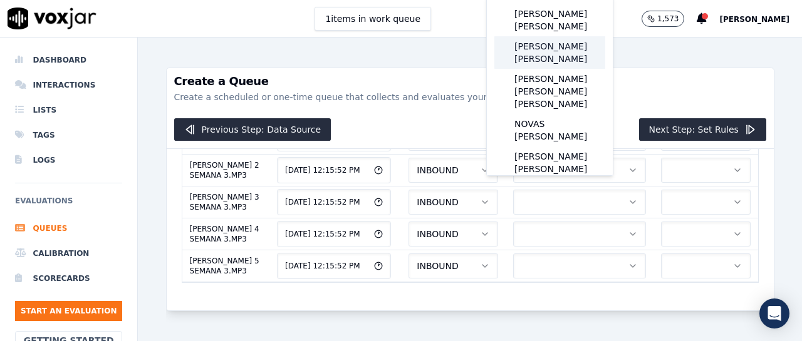
click at [568, 43] on div "[PERSON_NAME] [PERSON_NAME]" at bounding box center [549, 52] width 111 height 33
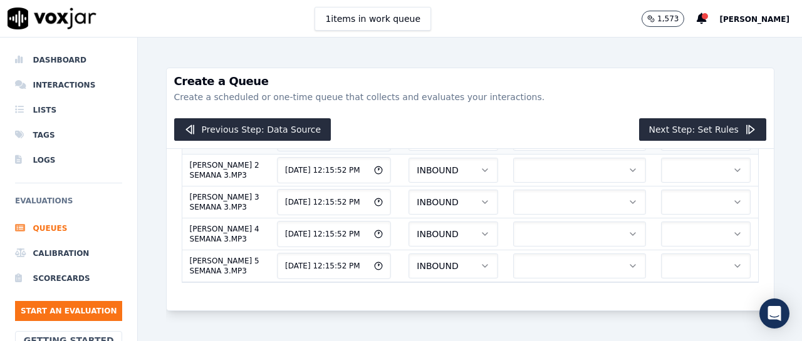
click at [661, 151] on button "button" at bounding box center [706, 138] width 90 height 25
click at [670, 219] on div "ELEMEN" at bounding box center [670, 224] width 69 height 20
click at [537, 183] on button "button" at bounding box center [579, 170] width 133 height 25
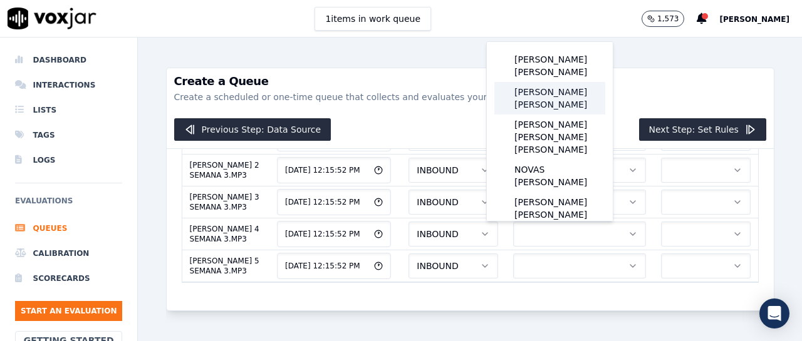
click at [551, 93] on div "[PERSON_NAME] [PERSON_NAME]" at bounding box center [549, 98] width 111 height 33
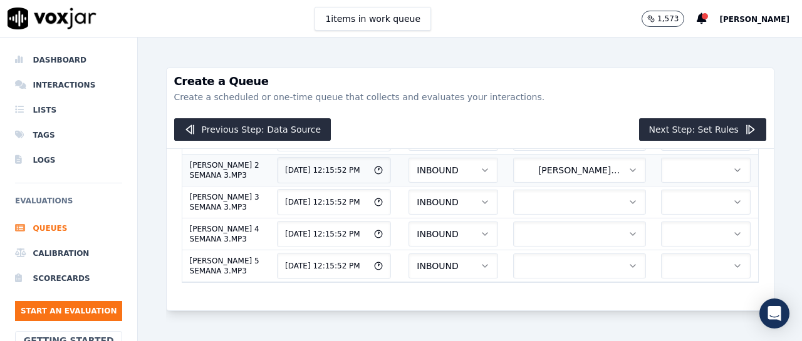
click at [661, 183] on button "button" at bounding box center [706, 170] width 90 height 25
click at [666, 262] on div "ELEMEN" at bounding box center [670, 270] width 69 height 20
click at [532, 215] on button "button" at bounding box center [579, 202] width 133 height 25
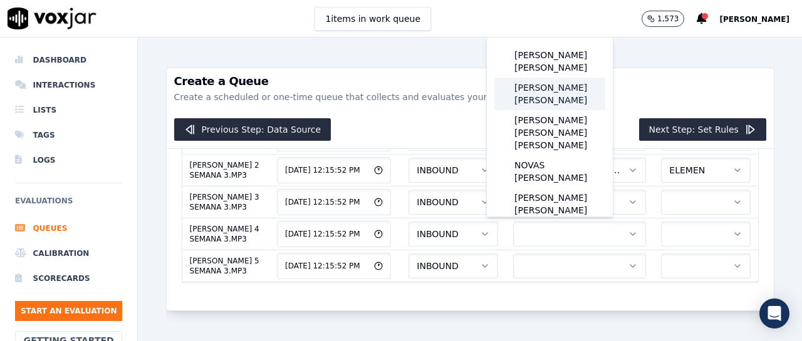
click at [546, 91] on div "[PERSON_NAME] [PERSON_NAME]" at bounding box center [549, 94] width 111 height 33
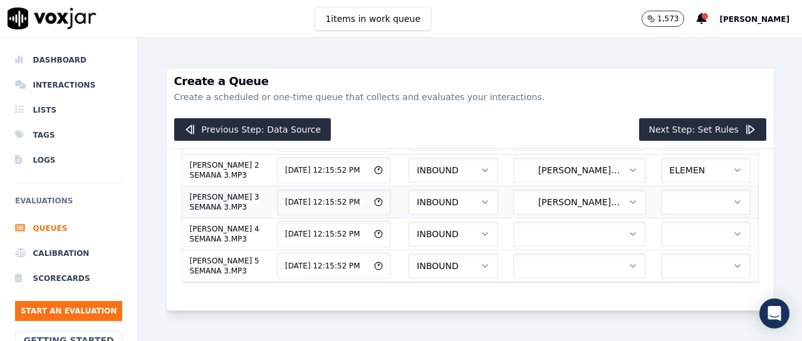
click at [661, 215] on button "button" at bounding box center [706, 202] width 90 height 25
click at [656, 257] on div "ELEMEN" at bounding box center [670, 266] width 69 height 20
click at [547, 247] on button "button" at bounding box center [579, 234] width 133 height 25
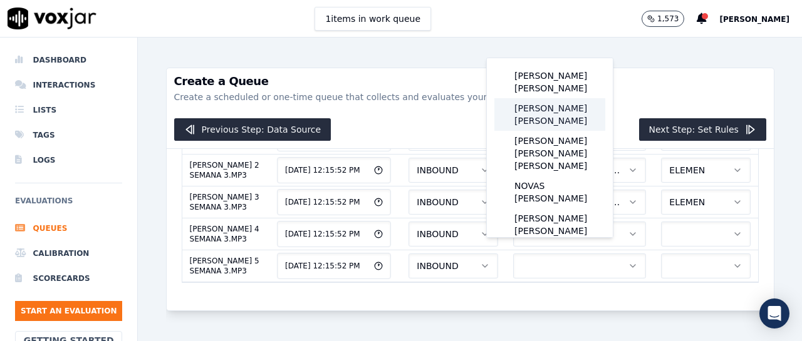
click at [556, 117] on div "[PERSON_NAME] [PERSON_NAME]" at bounding box center [549, 114] width 111 height 33
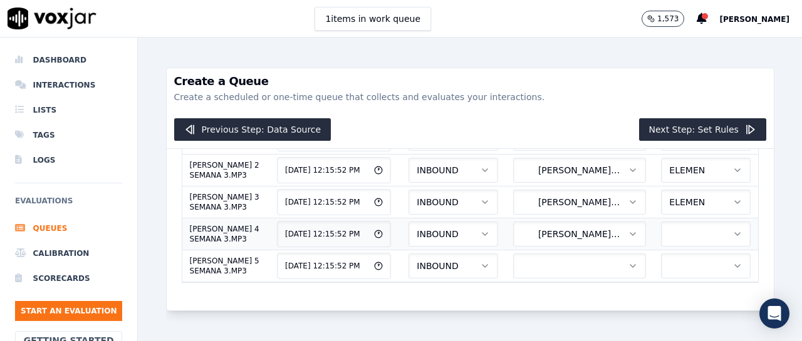
click at [661, 246] on button "button" at bounding box center [706, 234] width 90 height 25
click at [673, 284] on div "ELEMEN" at bounding box center [670, 286] width 69 height 20
click at [539, 254] on button "button" at bounding box center [579, 266] width 133 height 25
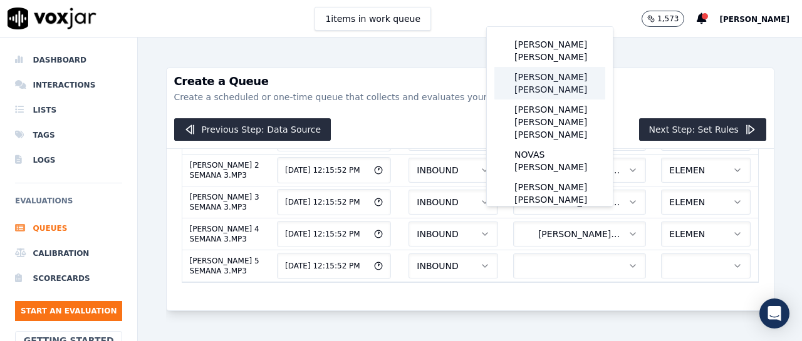
click at [557, 83] on div "[PERSON_NAME] [PERSON_NAME]" at bounding box center [549, 83] width 111 height 33
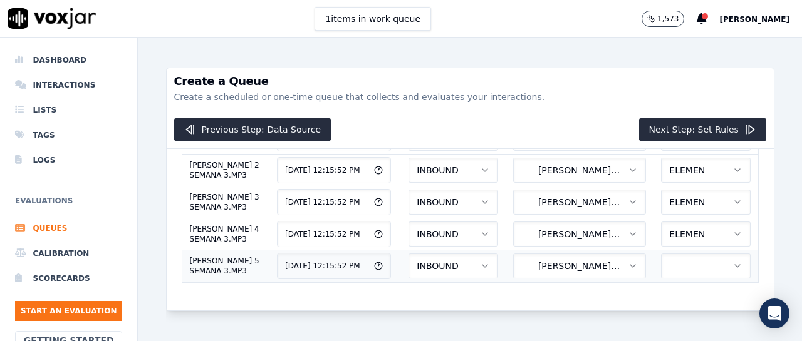
click at [661, 254] on button "button" at bounding box center [706, 266] width 90 height 25
click at [665, 256] on div "ELEMEN" at bounding box center [670, 255] width 69 height 20
click at [657, 128] on button "Next Step: Set Rules" at bounding box center [702, 129] width 127 height 23
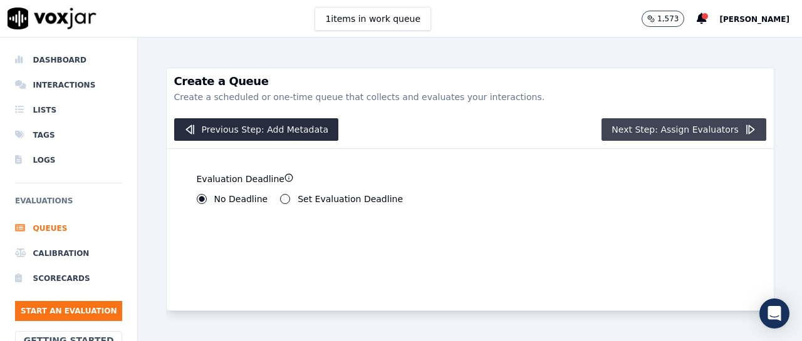
click at [658, 130] on button "Next Step: Assign Evaluators" at bounding box center [683, 129] width 165 height 23
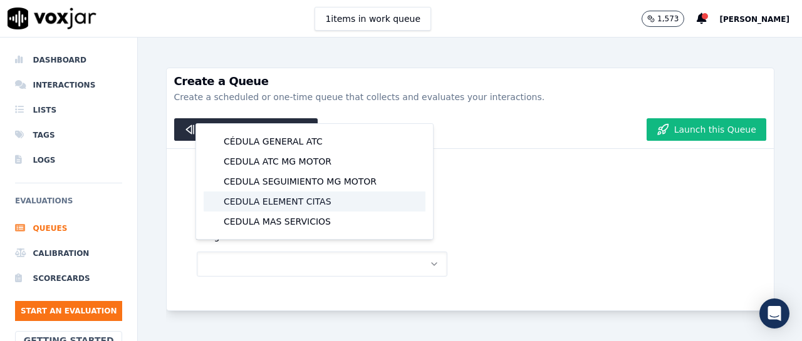
click at [302, 202] on div "CEDULA ELEMENT CITAS" at bounding box center [315, 202] width 222 height 20
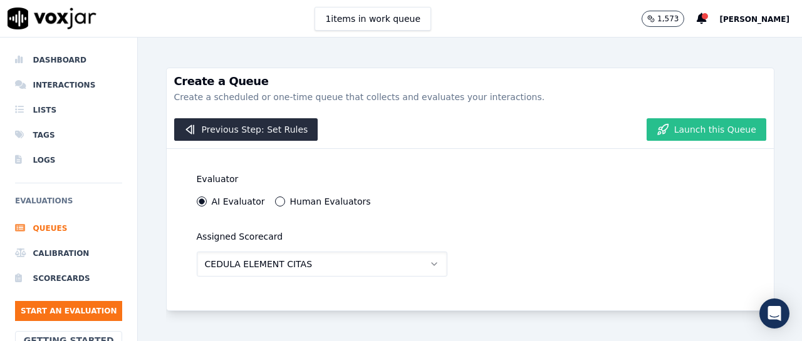
click at [670, 138] on button "Launch this Queue" at bounding box center [706, 129] width 120 height 23
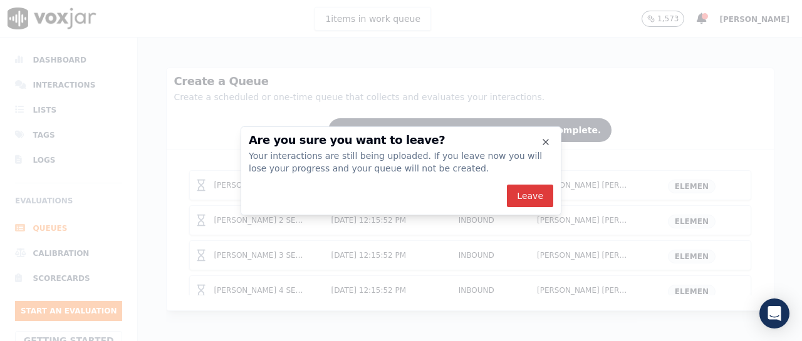
click at [522, 192] on button "Leave" at bounding box center [530, 196] width 46 height 23
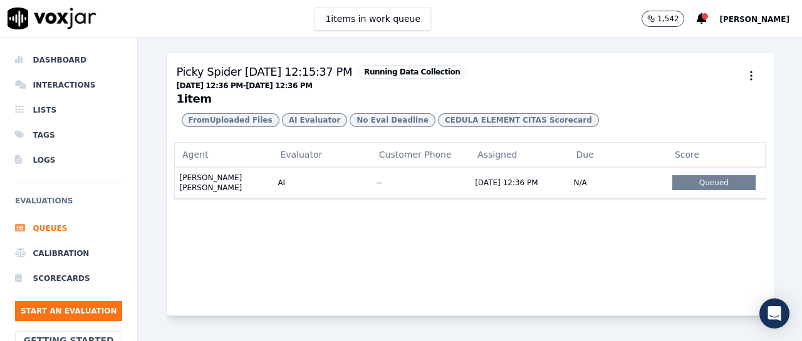
click at [504, 77] on h3 "Picky Spider [DATE] 12:15:37 PM Running Data Collection [DATE] 12:36 PM - [DATE…" at bounding box center [470, 83] width 587 height 41
click at [70, 85] on li "Interactions" at bounding box center [68, 85] width 107 height 25
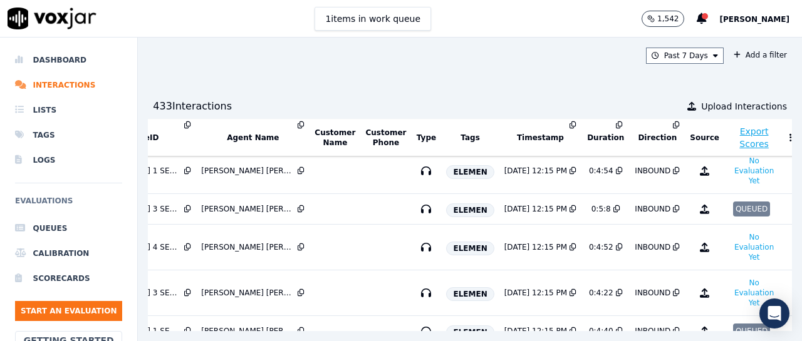
scroll to position [0, 198]
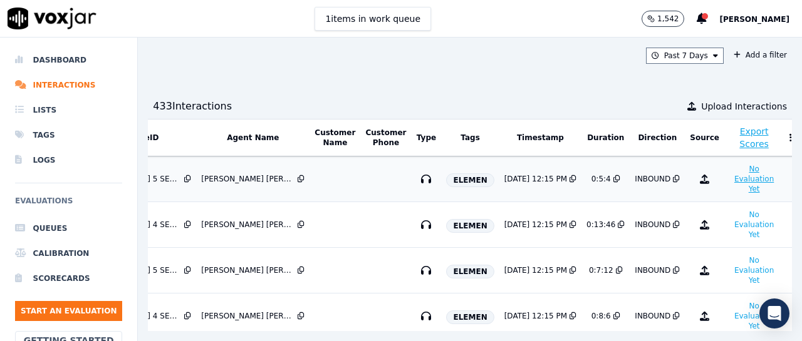
click at [729, 179] on button "No Evaluation Yet" at bounding box center [753, 179] width 49 height 35
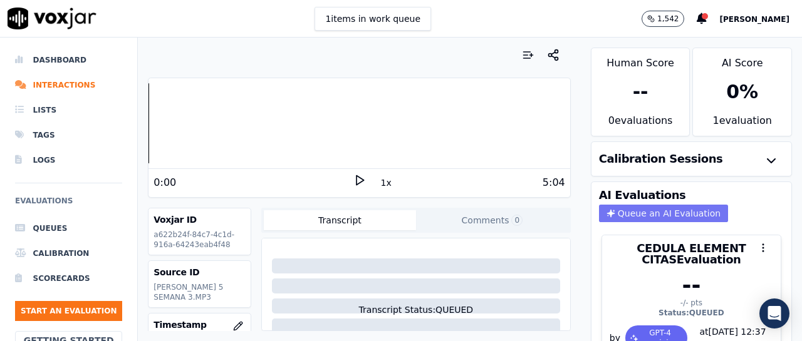
click at [661, 212] on button "Queue an AI Evaluation" at bounding box center [663, 214] width 129 height 18
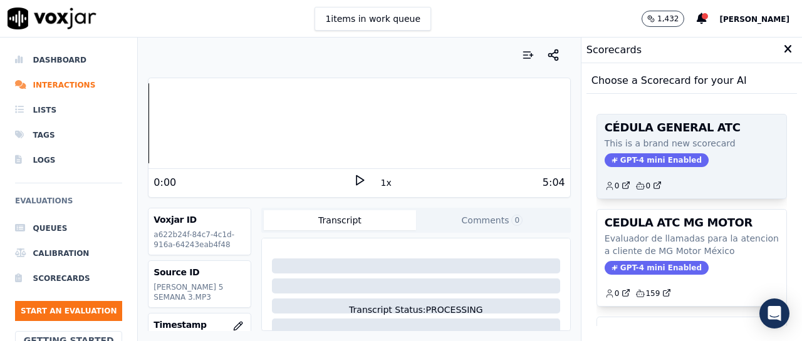
click at [667, 162] on span "GPT-4 mini Enabled" at bounding box center [656, 160] width 104 height 14
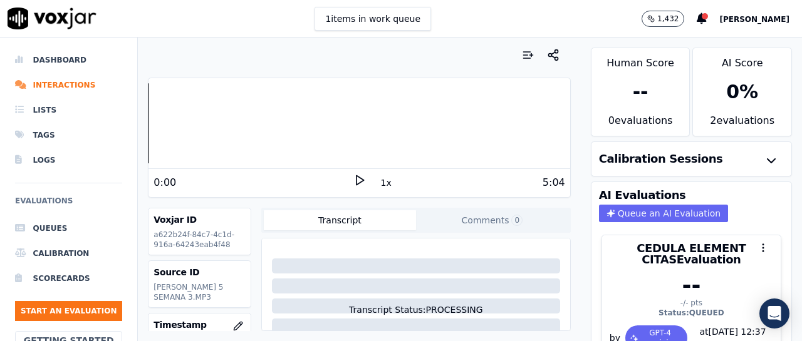
scroll to position [52, 0]
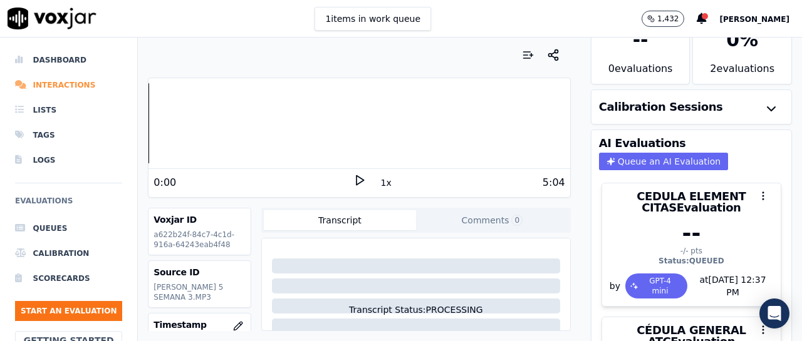
click at [49, 85] on li "Interactions" at bounding box center [68, 85] width 107 height 25
